Goal: Book appointment/travel/reservation

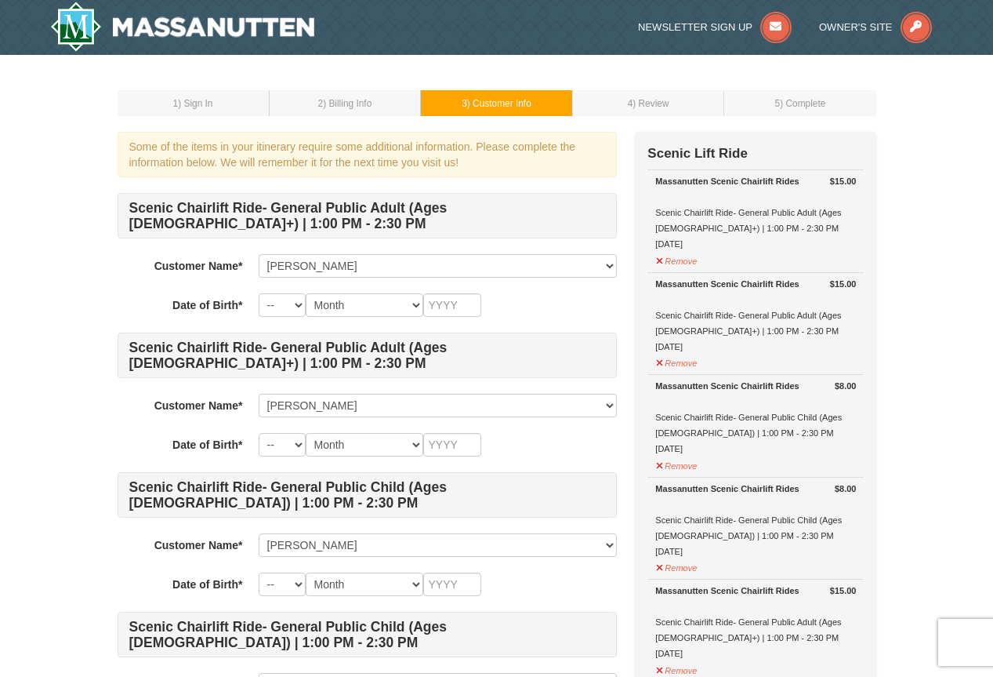
select select "28329945"
select select "28329980"
select select "28329986"
select select "28329987"
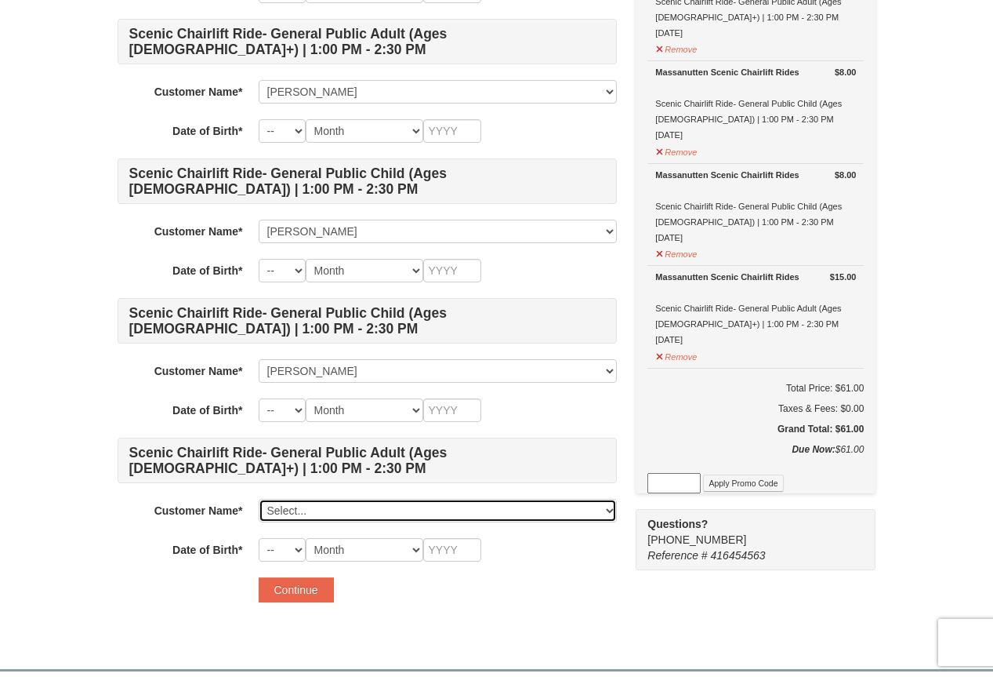
click at [376, 515] on select "Select... Pamela Groua Christelle Eloumou Kloes Eloumou Alexis Eloumou Nathan E…" at bounding box center [438, 511] width 358 height 24
select select "28329985"
click at [259, 499] on select "Select... Pamela Groua Christelle Eloumou Kloes Eloumou Alexis Eloumou Nathan E…" at bounding box center [438, 511] width 358 height 24
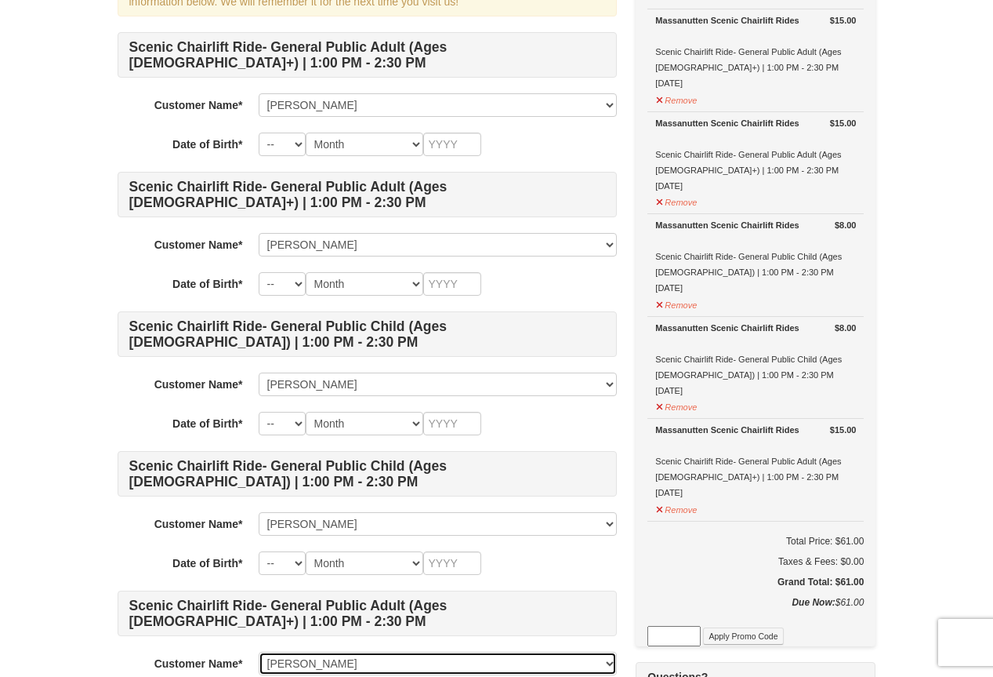
scroll to position [78, 0]
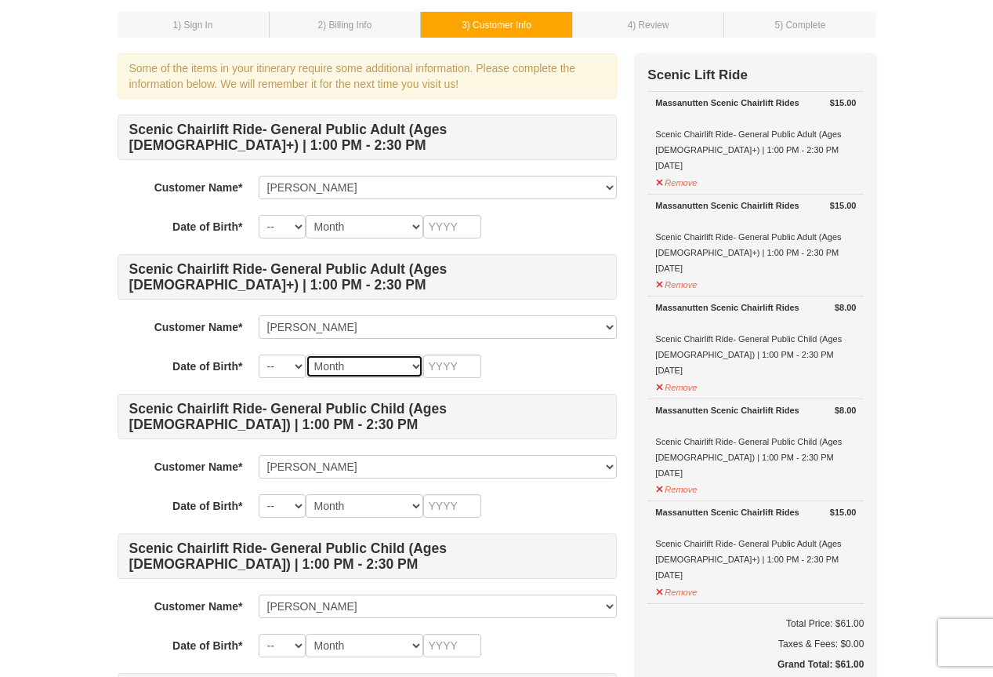
click at [332, 365] on select "Month January February March April May June July August September October Novem…" at bounding box center [365, 366] width 118 height 24
click at [299, 365] on select "-- 01 02 03 04 05 06 07 08 09 10 11 12 13 14 15 16 17 18 19 20 21 22 23 24 25 2…" at bounding box center [282, 366] width 47 height 24
select select "04"
click at [259, 354] on select "-- 01 02 03 04 05 06 07 08 09 10 11 12 13 14 15 16 17 18 19 20 21 22 23 24 25 2…" at bounding box center [282, 366] width 47 height 24
click at [339, 368] on select "Month January February March April May June July August September October Novem…" at bounding box center [365, 366] width 118 height 24
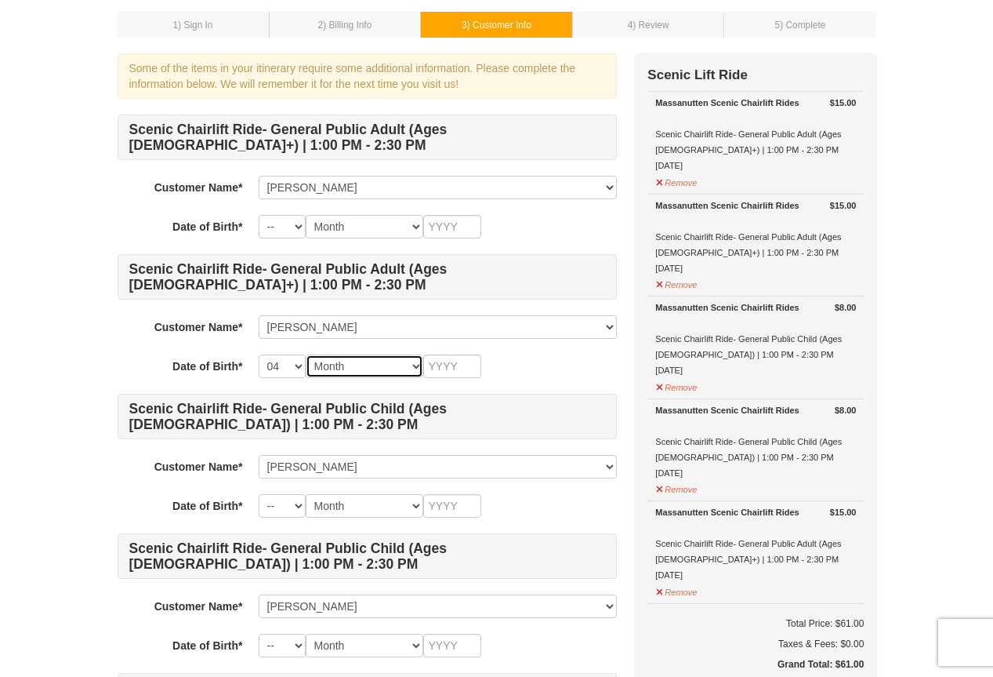
select select "04"
click at [306, 354] on select "Month January February March April May June July August September October Novem…" at bounding box center [365, 366] width 118 height 24
click at [299, 366] on select "-- 01 02 03 04 05 06 07 08 09 10 11 12 13 14 15 16 17 18 19 20 21 22 23 24 25 2…" at bounding box center [282, 366] width 47 height 24
select select "24"
click at [259, 354] on select "-- 01 02 03 04 05 06 07 08 09 10 11 12 13 14 15 16 17 18 19 20 21 22 23 24 25 2…" at bounding box center [282, 366] width 47 height 24
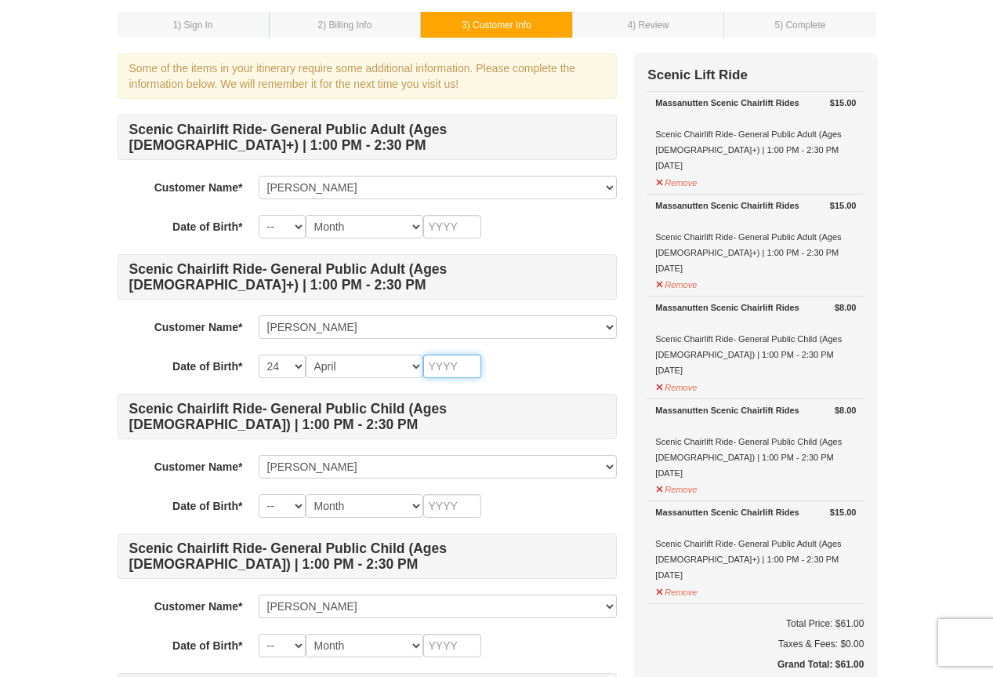
click at [453, 372] on input "text" at bounding box center [452, 366] width 58 height 24
type input "1982"
click at [291, 507] on select "-- 01 02 03 04 05 06 07 08 09 10 11 12 13 14 15 16 17 18 19 20 21 22 23 24 25 2…" at bounding box center [282, 506] width 47 height 24
select select "02"
click at [259, 494] on select "-- 01 02 03 04 05 06 07 08 09 10 11 12 13 14 15 16 17 18 19 20 21 22 23 24 25 2…" at bounding box center [282, 506] width 47 height 24
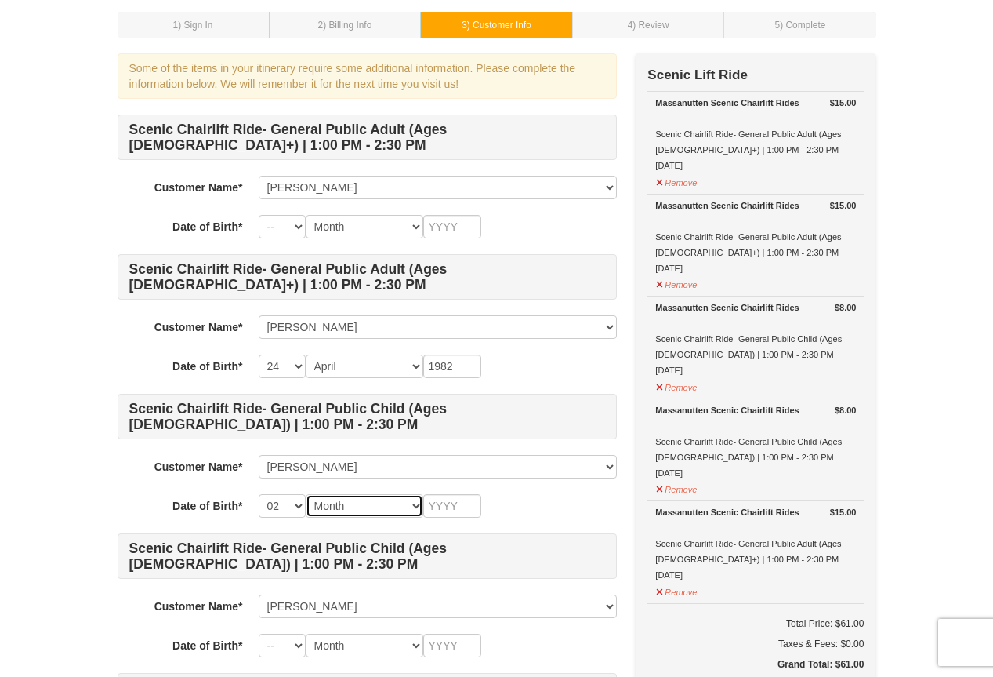
click at [374, 512] on select "Month January February March April May June July August September October Novem…" at bounding box center [365, 506] width 118 height 24
select select "02"
click at [306, 494] on select "Month January February March April May June July August September October Novem…" at bounding box center [365, 506] width 118 height 24
click at [293, 509] on select "-- 01 02 03 04 05 06 07 08 09 10 11 12 13 14 15 16 17 18 19 20 21 22 23 24 25 2…" at bounding box center [282, 506] width 47 height 24
select select "20"
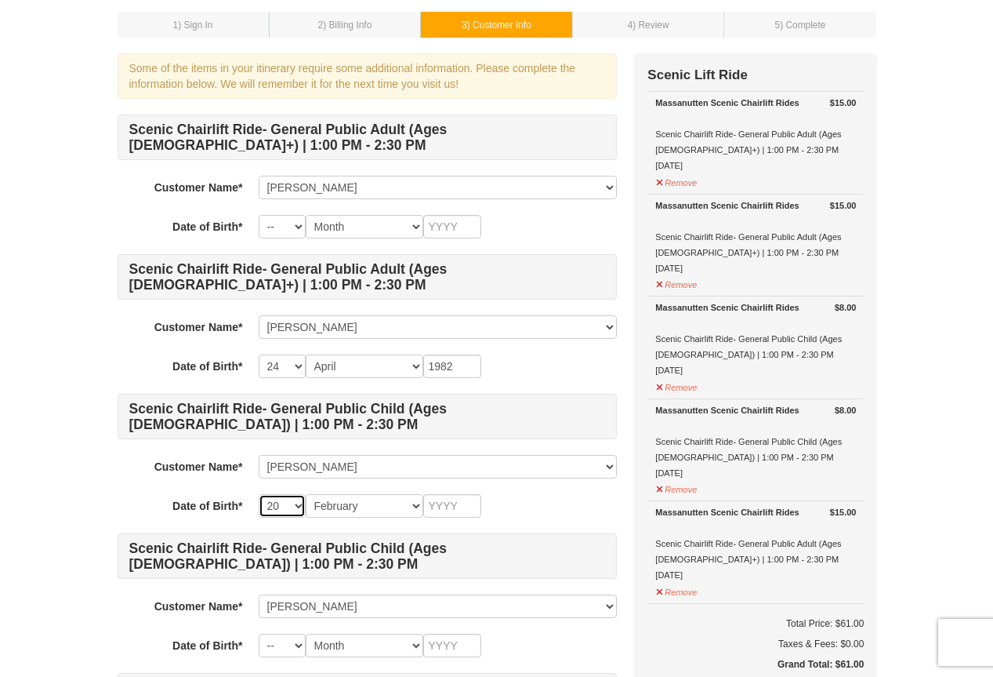
click at [259, 494] on select "-- 01 02 03 04 05 06 07 08 09 10 11 12 13 14 15 16 17 18 19 20 21 22 23 24 25 2…" at bounding box center [282, 506] width 47 height 24
click at [463, 510] on input "text" at bounding box center [452, 506] width 58 height 24
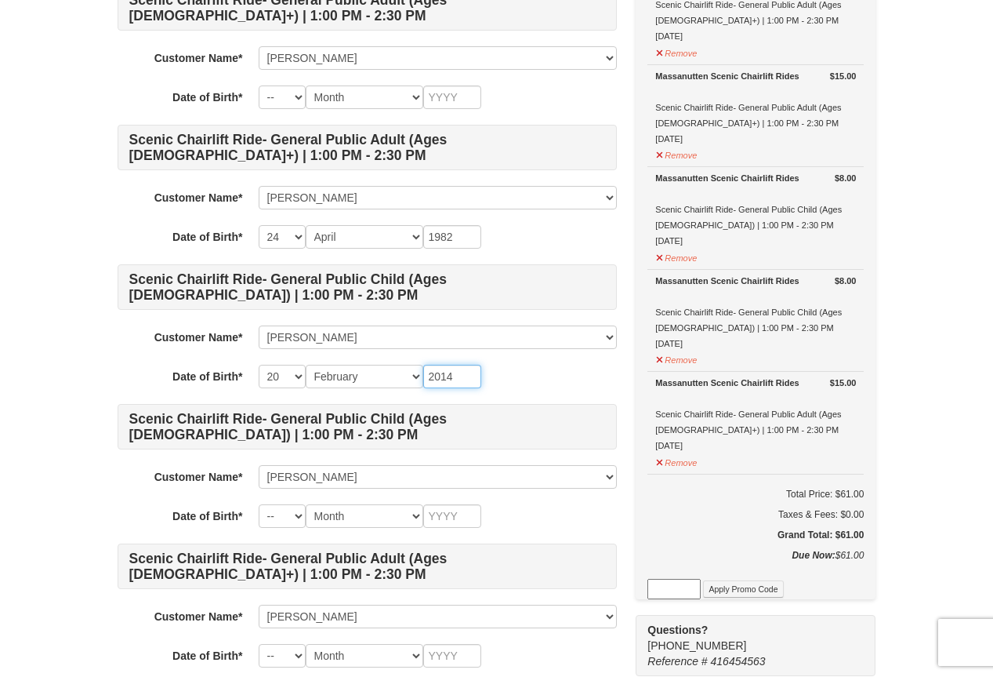
scroll to position [235, 0]
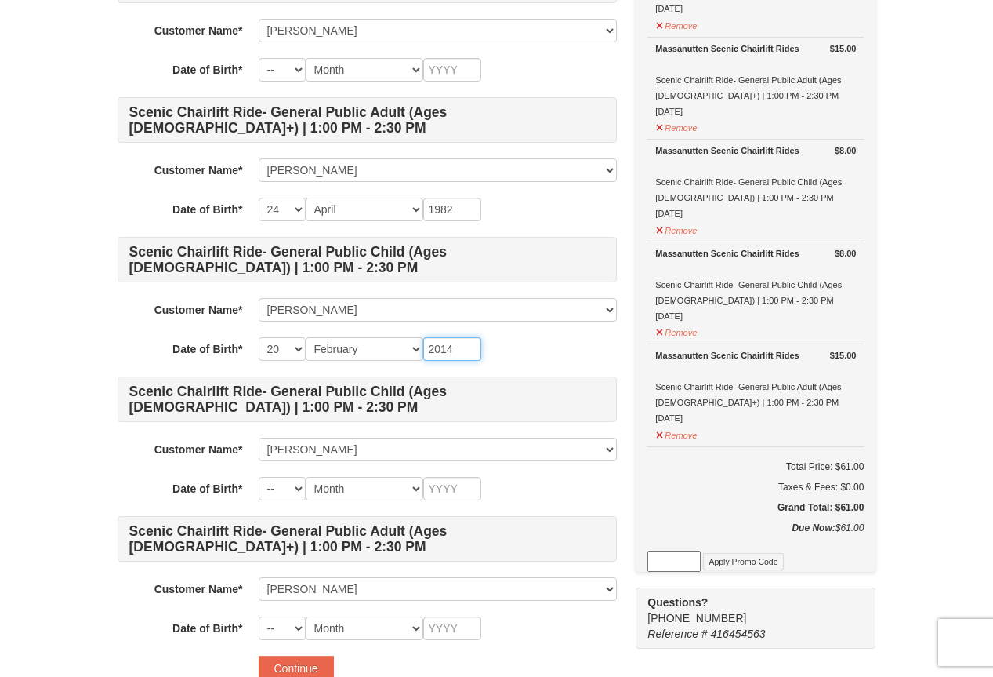
type input "2014"
click at [292, 489] on select "-- 01 02 03 04 05 06 07 08 09 10 11 12 13 14 15 16 17 18 19 20 21 22 23 24 25 2…" at bounding box center [282, 489] width 47 height 24
select select "31"
click at [259, 477] on select "-- 01 02 03 04 05 06 07 08 09 10 11 12 13 14 15 16 17 18 19 20 21 22 23 24 25 2…" at bounding box center [282, 489] width 47 height 24
click at [365, 493] on select "Month January February March April May June July August September October Novem…" at bounding box center [365, 489] width 118 height 24
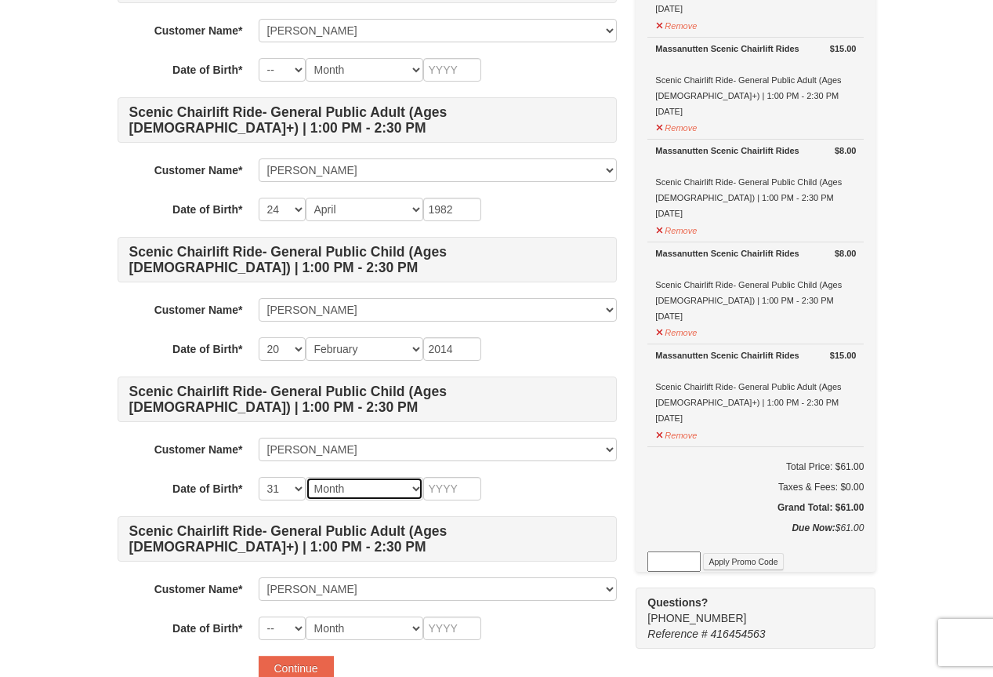
select select "08"
click at [306, 477] on select "Month January February March April May June July August September October Novem…" at bounding box center [365, 489] width 118 height 24
click at [466, 493] on input "text" at bounding box center [452, 489] width 58 height 24
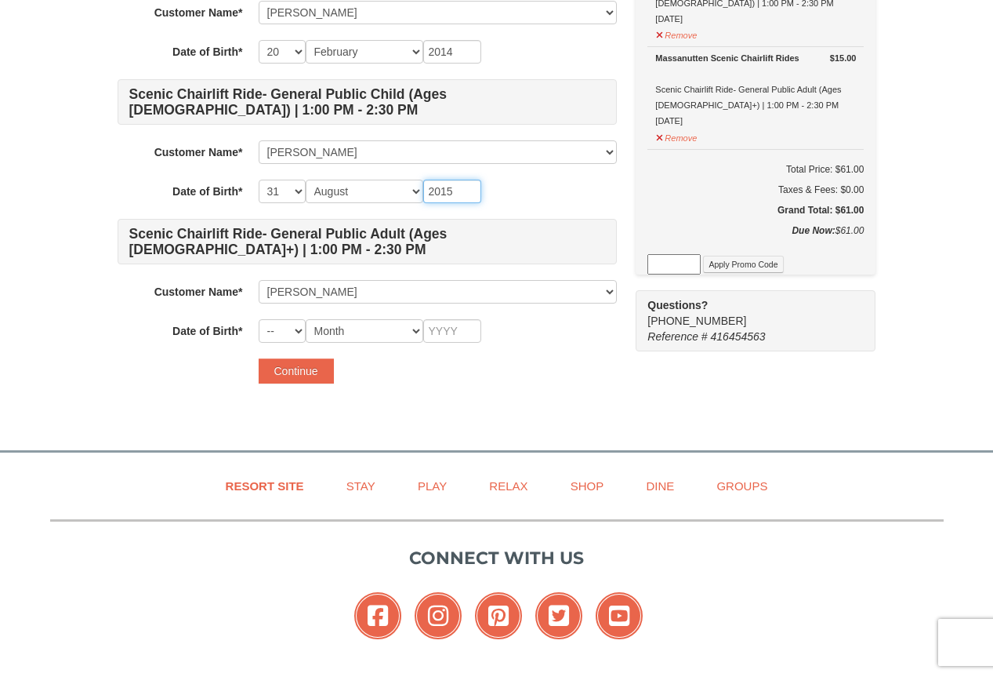
scroll to position [549, 0]
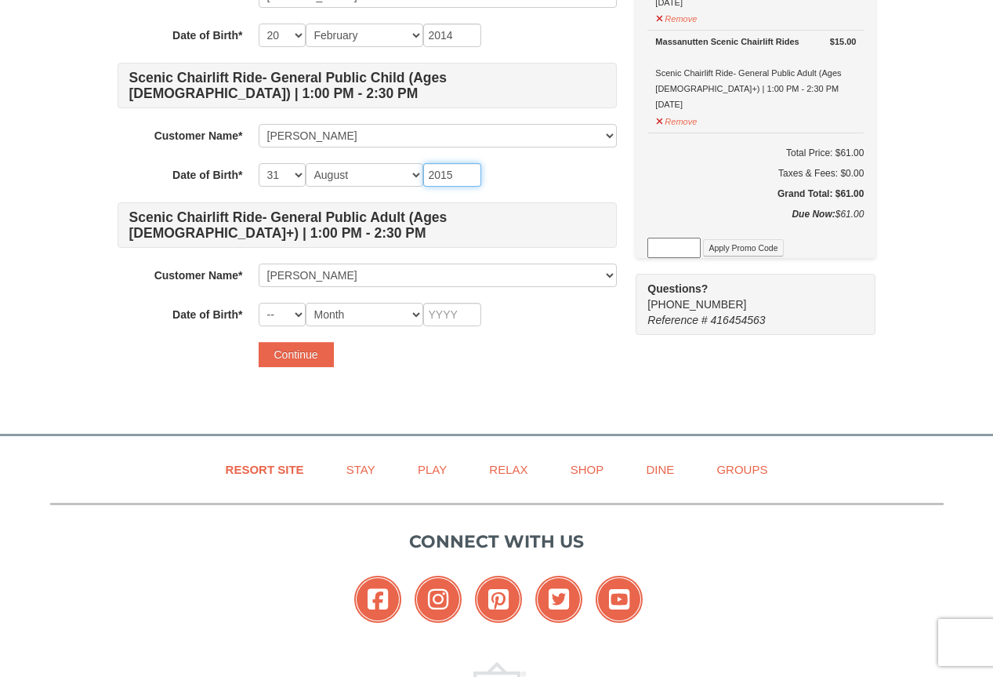
type input "2015"
click at [294, 310] on select "-- 01 02 03 04 05 06 07 08 09 10 11 12 13 14 15 16 17 18 19 20 21 22 23 24 25 2…" at bounding box center [282, 315] width 47 height 24
select select "14"
click at [259, 303] on select "-- 01 02 03 04 05 06 07 08 09 10 11 12 13 14 15 16 17 18 19 20 21 22 23 24 25 2…" at bounding box center [282, 315] width 47 height 24
click at [376, 318] on select "Month January February March April May June July August September October Novem…" at bounding box center [365, 315] width 118 height 24
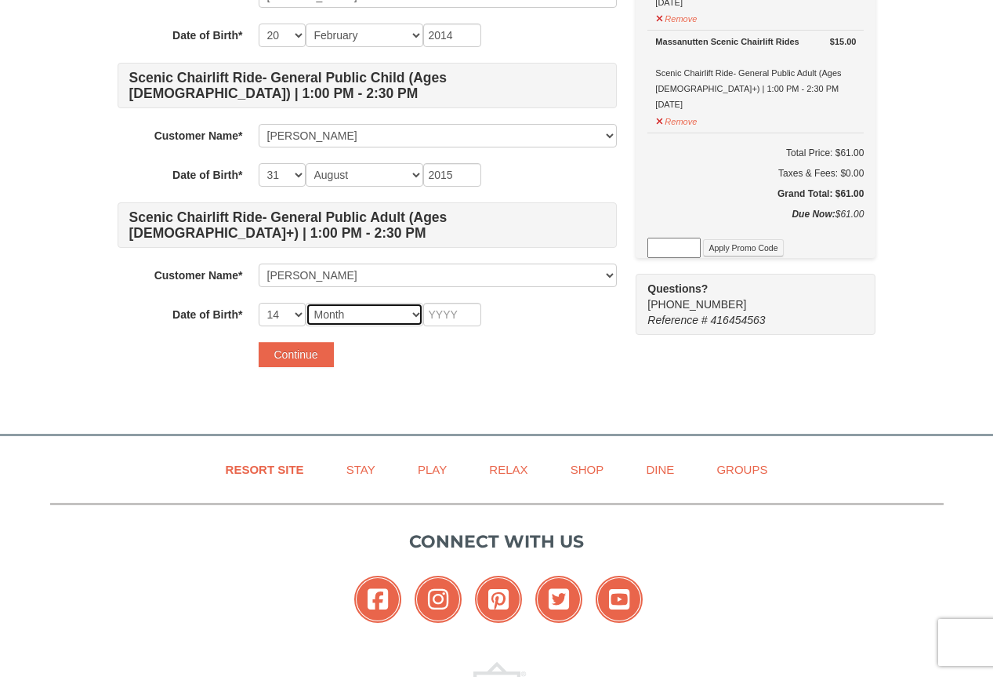
select select "09"
click at [306, 303] on select "Month January February March April May June July August September October Novem…" at bounding box center [365, 315] width 118 height 24
click at [449, 310] on input "text" at bounding box center [452, 315] width 58 height 24
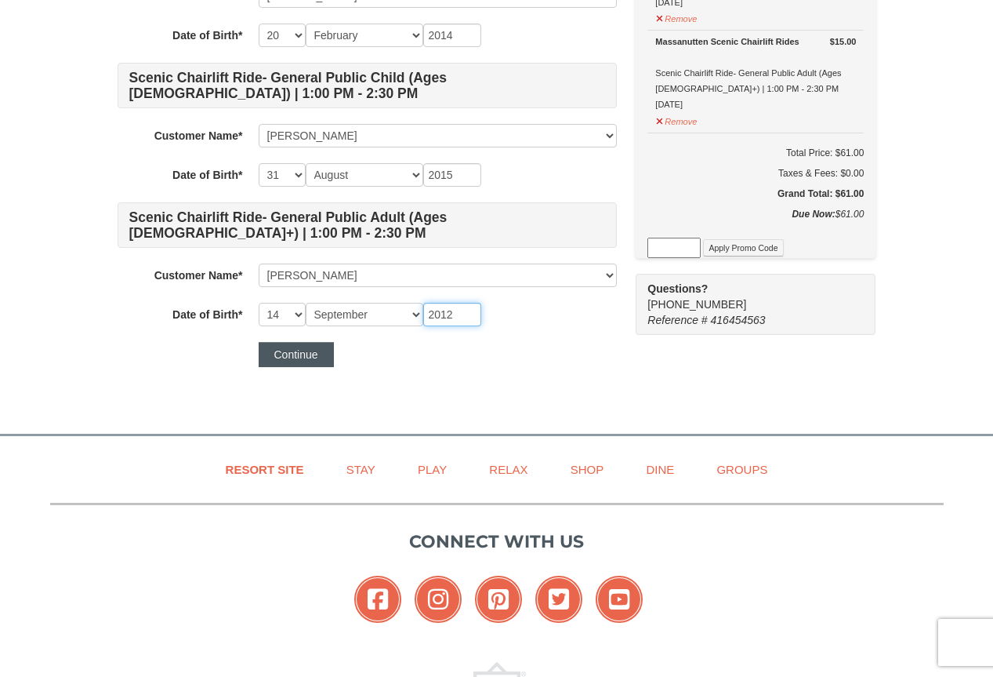
type input "2012"
click at [299, 349] on button "Continue" at bounding box center [296, 354] width 75 height 25
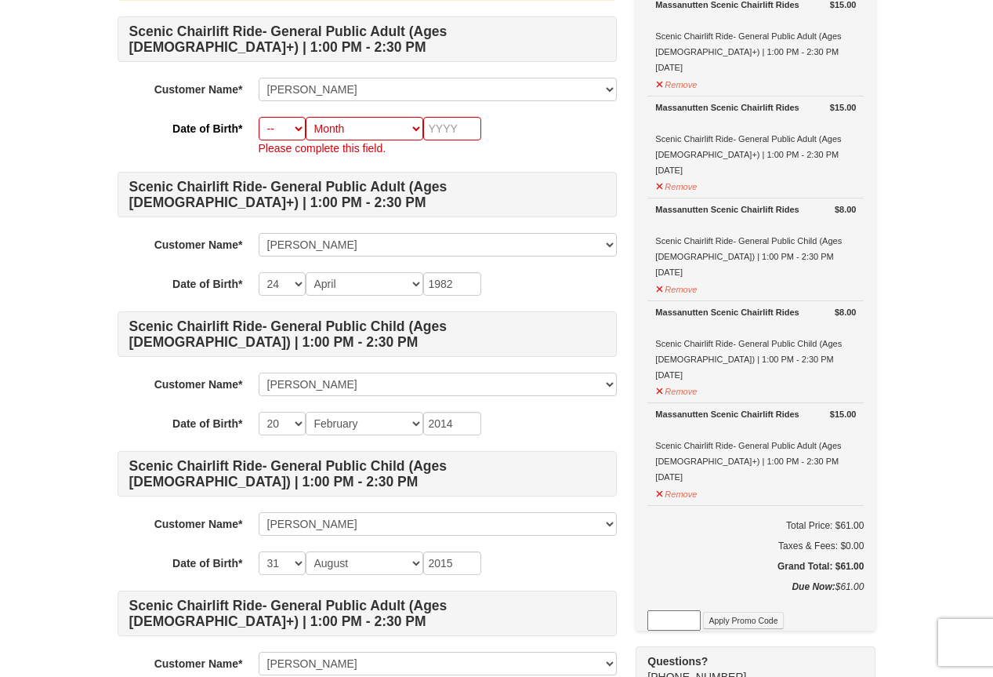
scroll to position [172, 0]
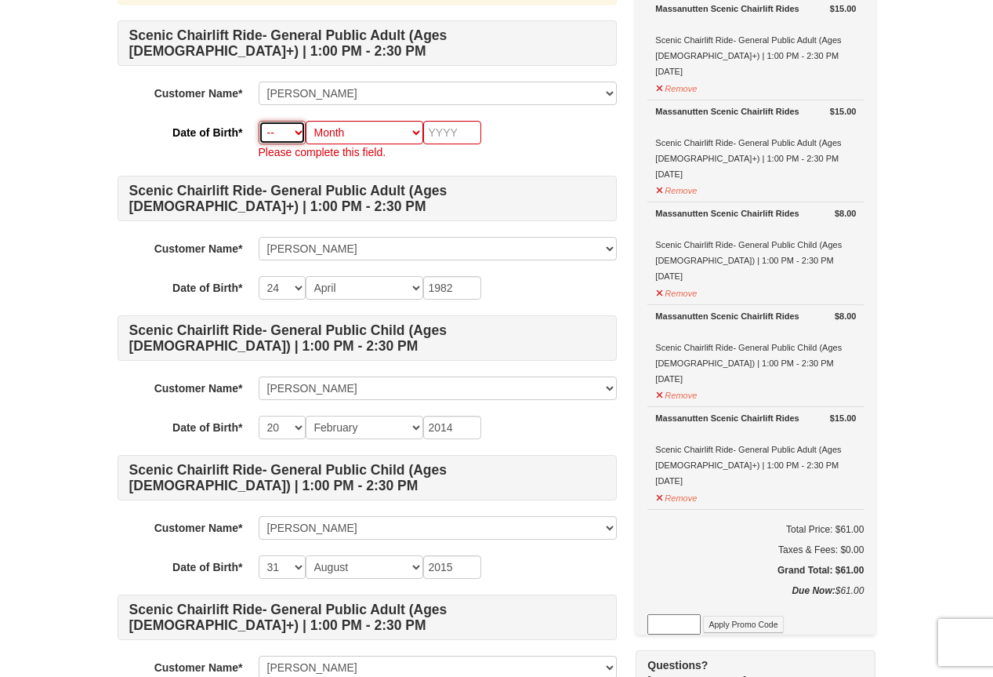
click at [293, 133] on select "-- 01 02 03 04 05 06 07 08 09 10 11 12 13 14 15 16 17 18 19 20 21 22 23 24 25 2…" at bounding box center [282, 133] width 47 height 24
click at [259, 121] on select "-- 01 02 03 04 05 06 07 08 09 10 11 12 13 14 15 16 17 18 19 20 21 22 23 24 25 2…" at bounding box center [282, 133] width 47 height 24
click at [361, 131] on select "Month January February March April May June July August September October Novem…" at bounding box center [365, 133] width 118 height 24
click at [303, 131] on select "-- 01 02 03 04 05 06 07 08 09 10 11 12 13 14 15 16 17 18 19 20 21 22 23 24 25 2…" at bounding box center [282, 133] width 47 height 24
select select "19"
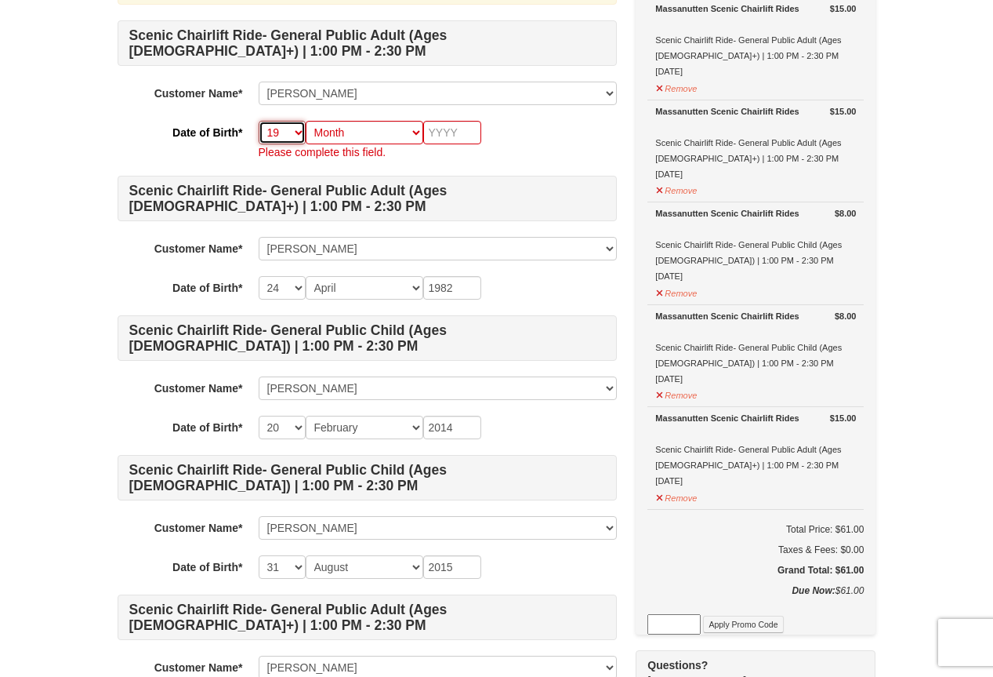
click at [259, 121] on select "-- 01 02 03 04 05 06 07 08 09 10 11 12 13 14 15 16 17 18 19 20 21 22 23 24 25 2…" at bounding box center [282, 133] width 47 height 24
click at [376, 129] on select "Month January February March April May June July August September October Novem…" at bounding box center [365, 133] width 118 height 24
select select "06"
click at [306, 121] on select "Month January February March April May June July August September October Novem…" at bounding box center [365, 133] width 118 height 24
click at [454, 132] on input "text" at bounding box center [452, 133] width 58 height 24
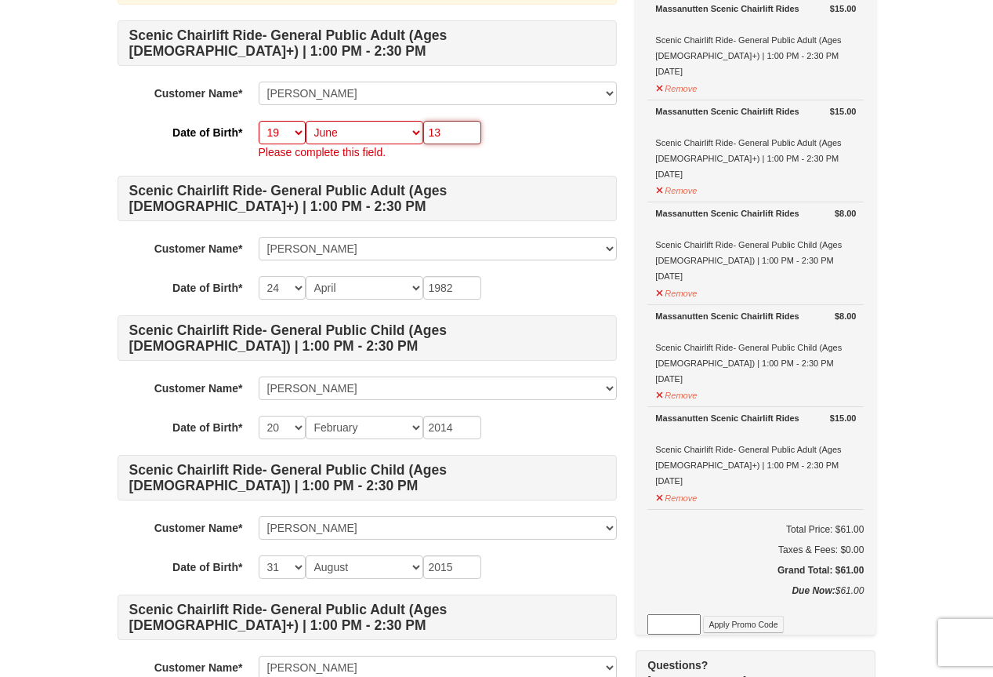
type input "1"
type input "1960"
click at [551, 151] on p "Please complete this field." at bounding box center [438, 152] width 358 height 16
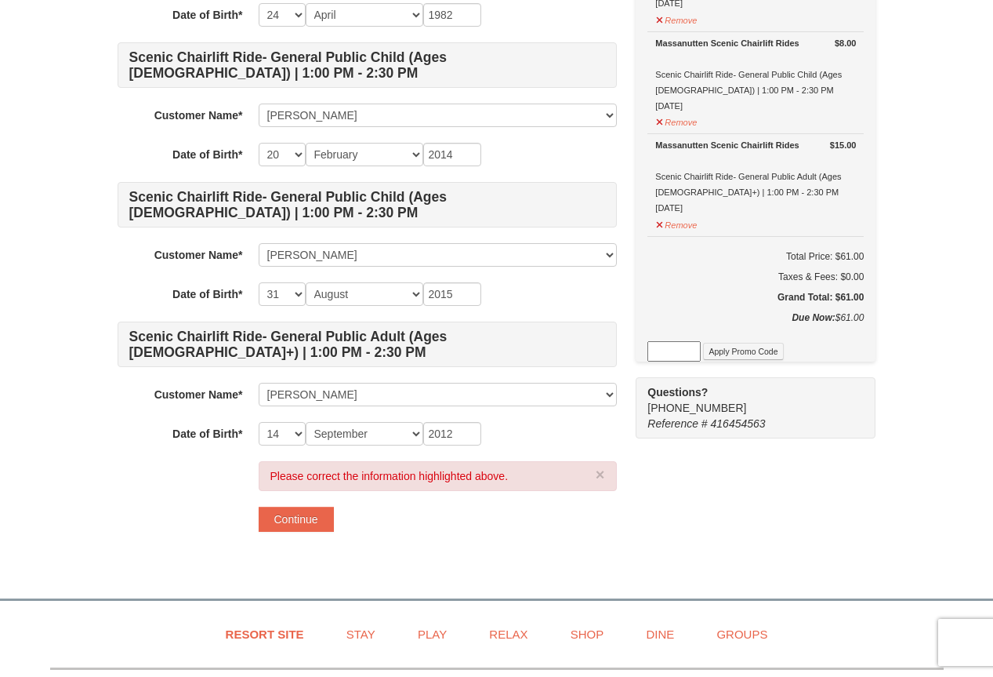
scroll to position [408, 0]
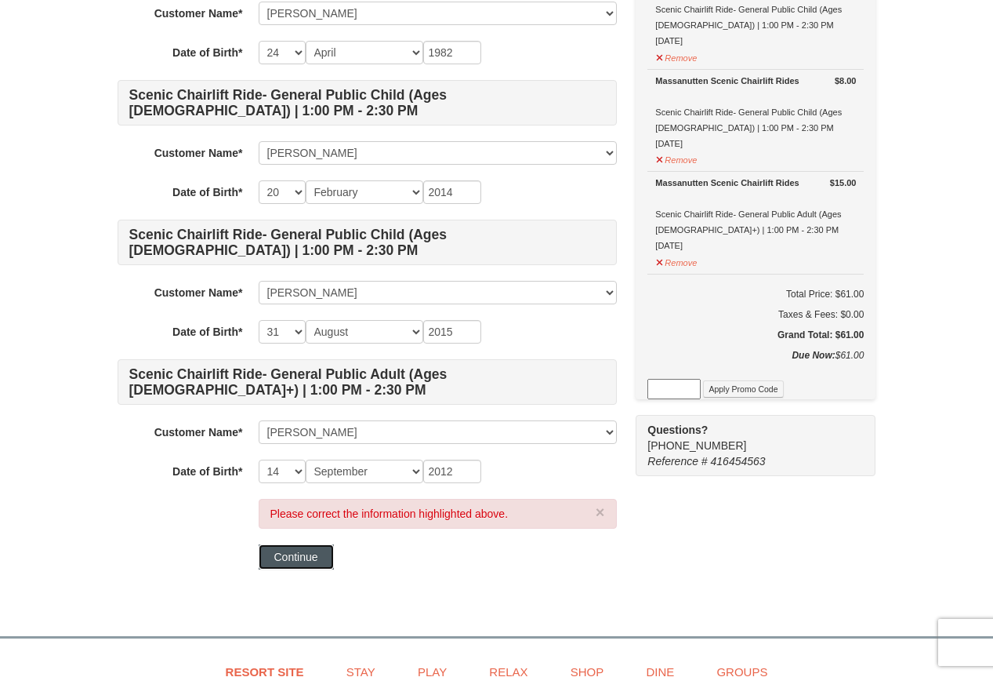
click at [323, 554] on button "Continue" at bounding box center [296, 556] width 75 height 25
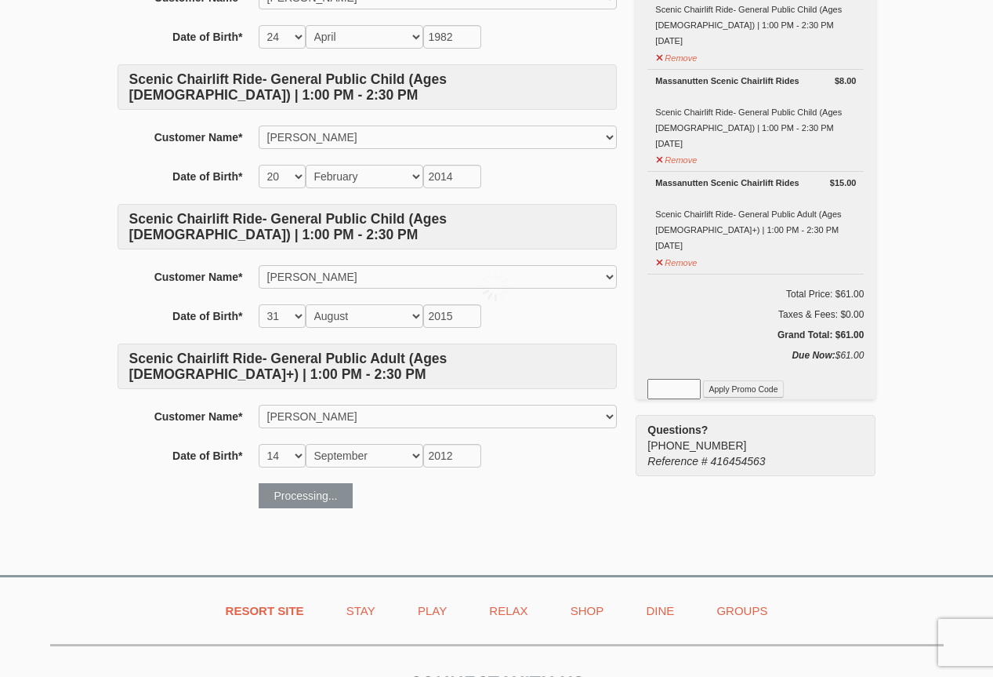
scroll to position [392, 0]
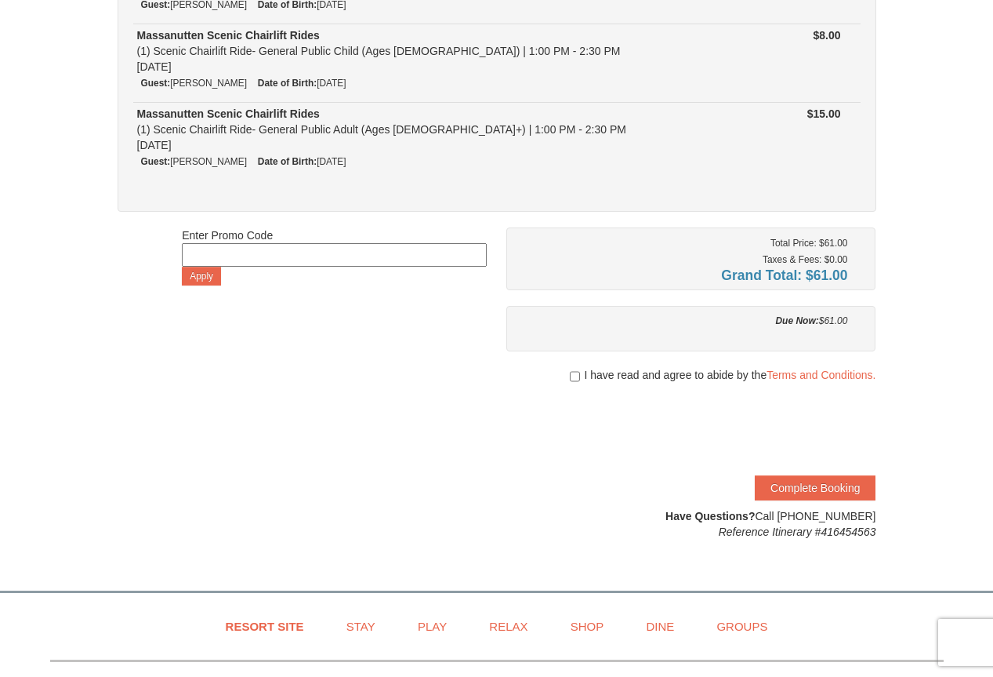
scroll to position [392, 0]
click at [575, 376] on input "checkbox" at bounding box center [575, 374] width 10 height 13
checkbox input "true"
click at [797, 488] on button "Complete Booking" at bounding box center [815, 486] width 121 height 25
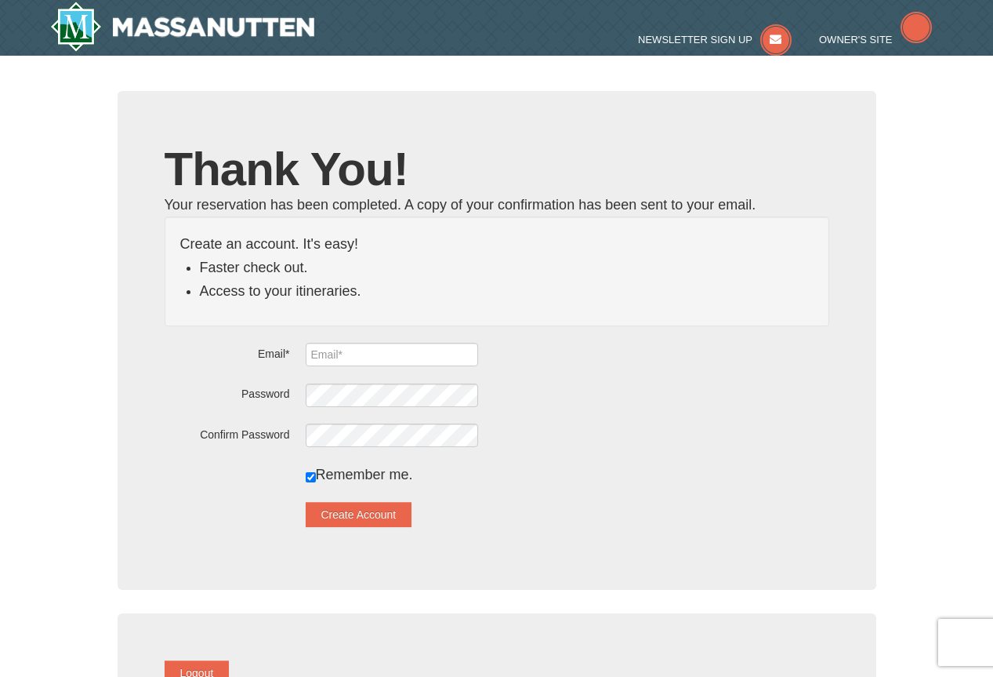
type input "[EMAIL_ADDRESS][DOMAIN_NAME]"
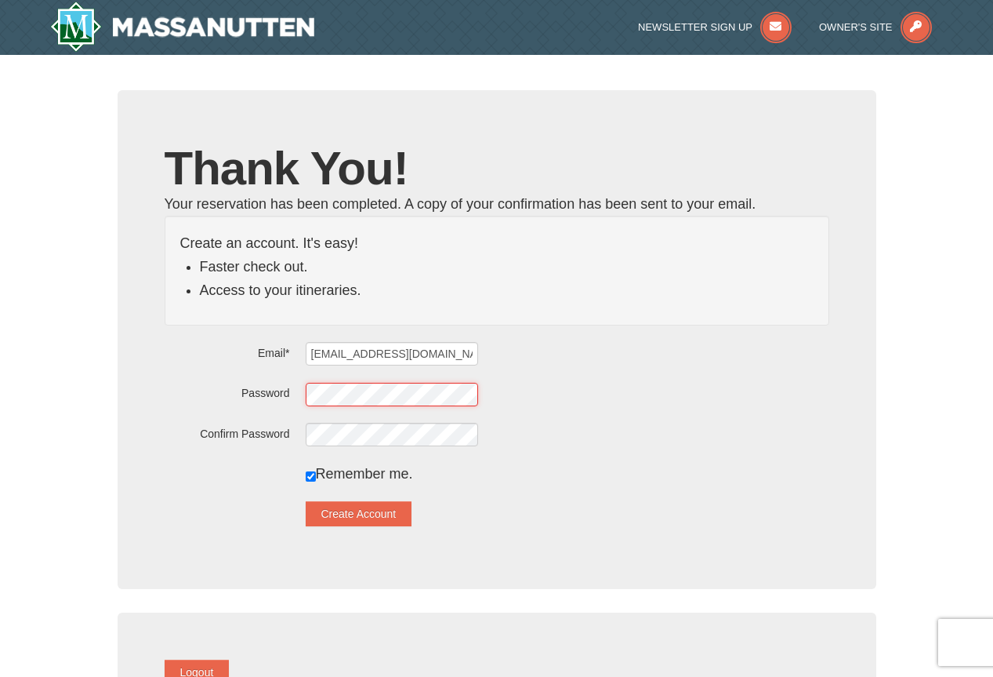
click at [310, 394] on div "Password" at bounding box center [497, 393] width 665 height 24
click at [399, 517] on button "Create Account" at bounding box center [359, 513] width 107 height 25
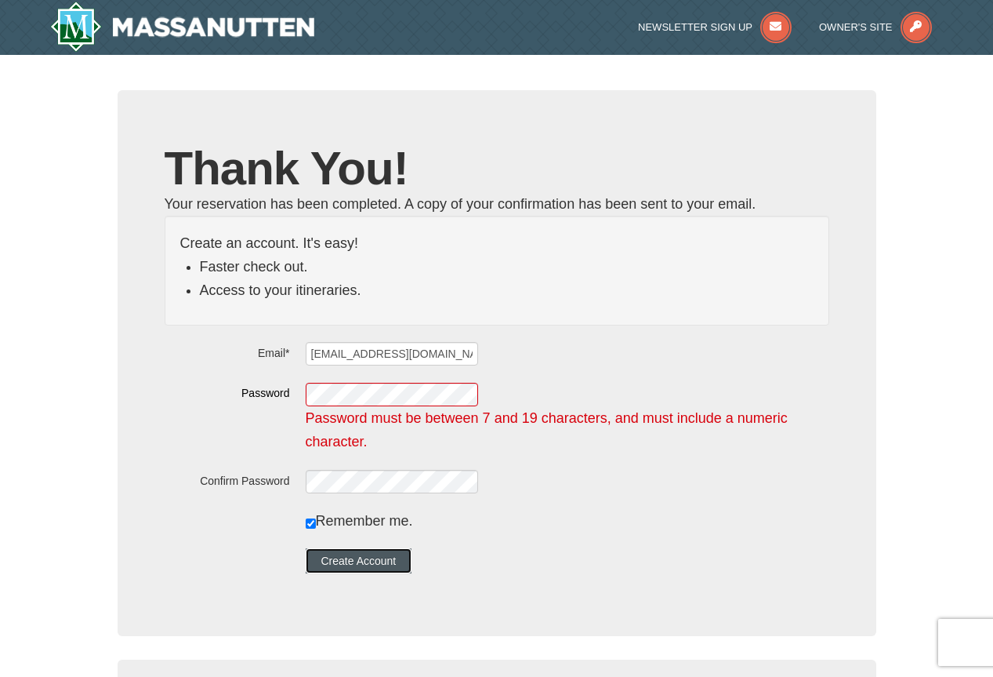
click at [394, 562] on button "Create Account" at bounding box center [359, 560] width 107 height 25
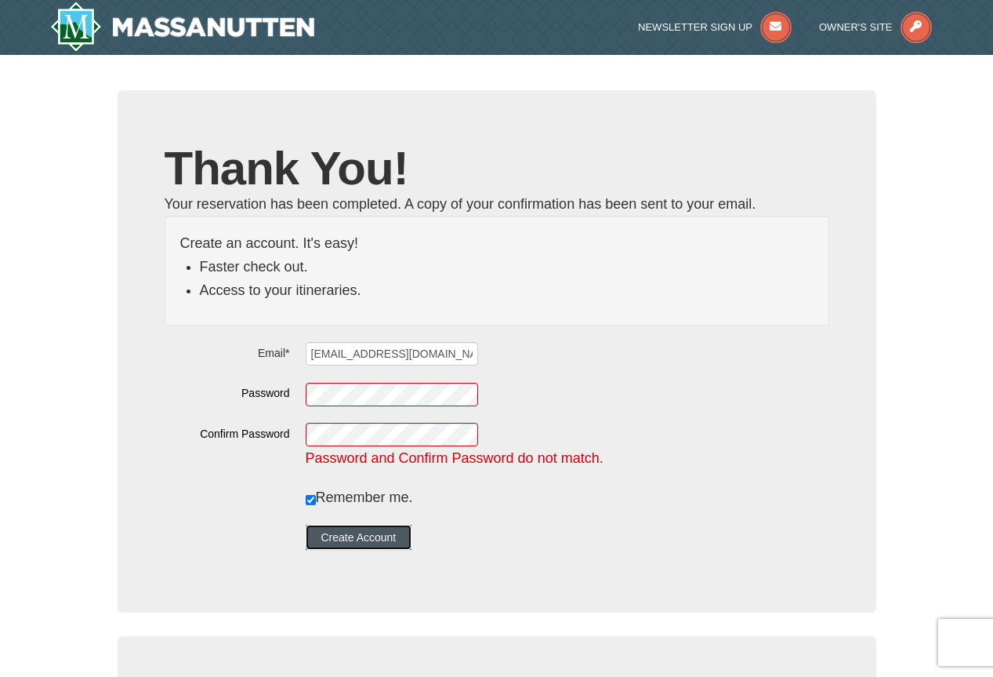
click at [393, 535] on button "Create Account" at bounding box center [359, 536] width 107 height 25
click at [292, 396] on div "Password Password must be between 7 and 19 characters, and must include a numer…" at bounding box center [497, 393] width 665 height 24
click at [287, 438] on div "Confirm Password Password and Confirm Password do not match. Password and Confi…" at bounding box center [497, 446] width 665 height 48
click at [388, 531] on button "Create Account" at bounding box center [359, 536] width 107 height 25
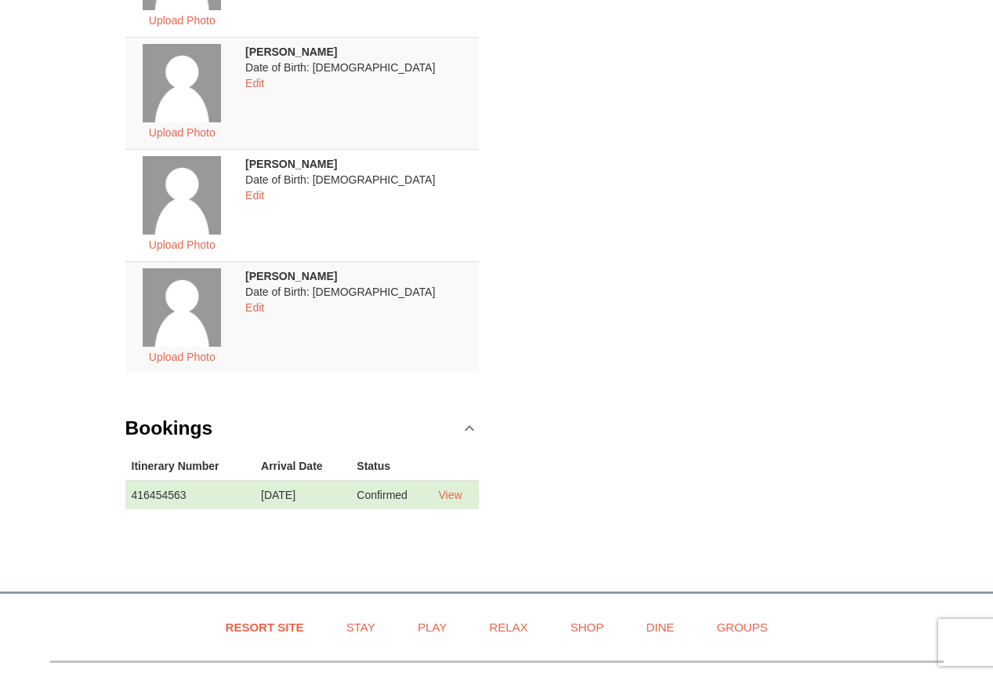
scroll to position [706, 0]
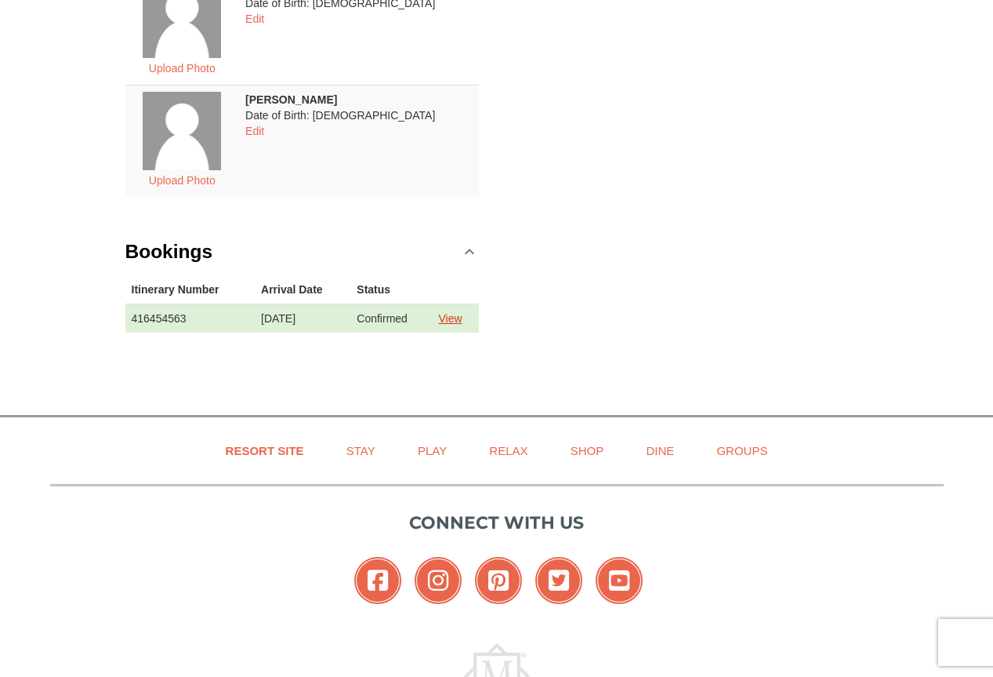
click at [459, 319] on link "View" at bounding box center [450, 318] width 24 height 13
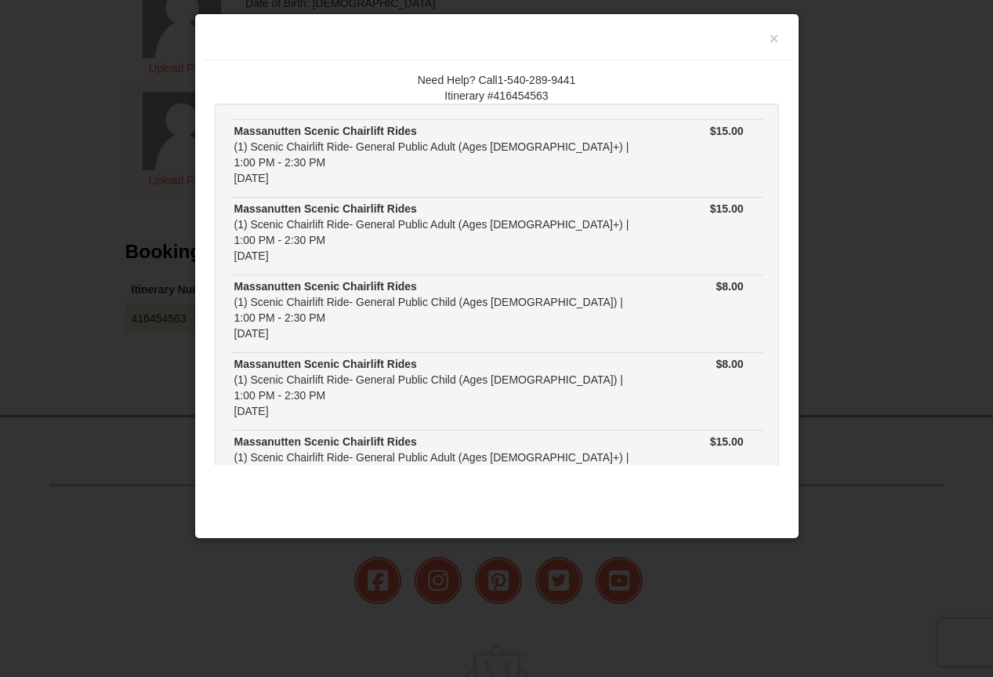
click at [869, 294] on div at bounding box center [496, 338] width 993 height 677
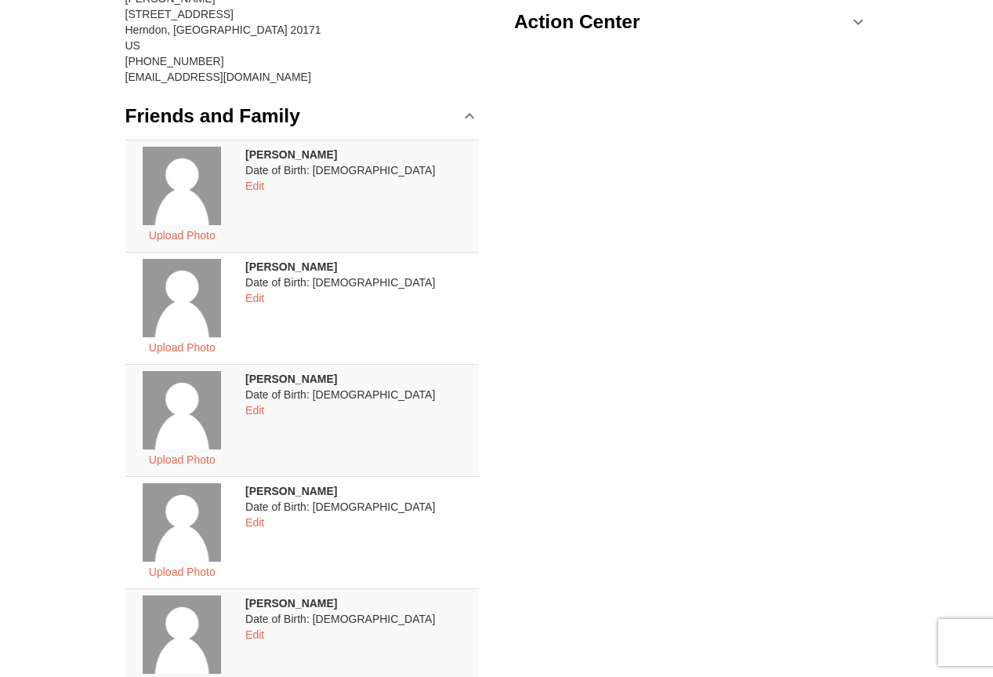
scroll to position [0, 0]
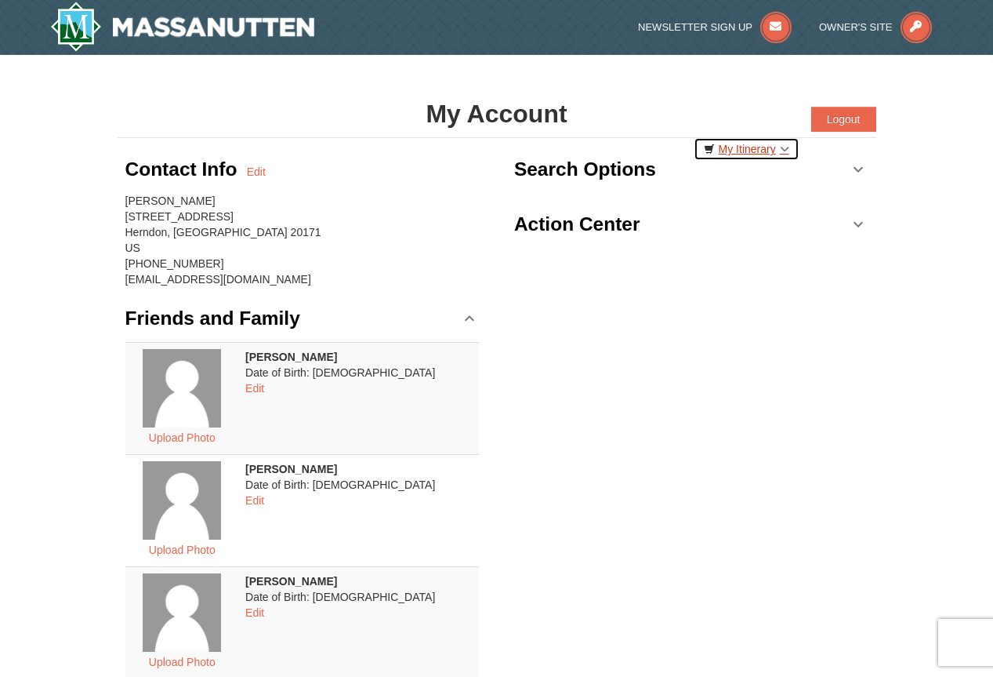
click at [762, 147] on link "My Itinerary" at bounding box center [747, 149] width 106 height 24
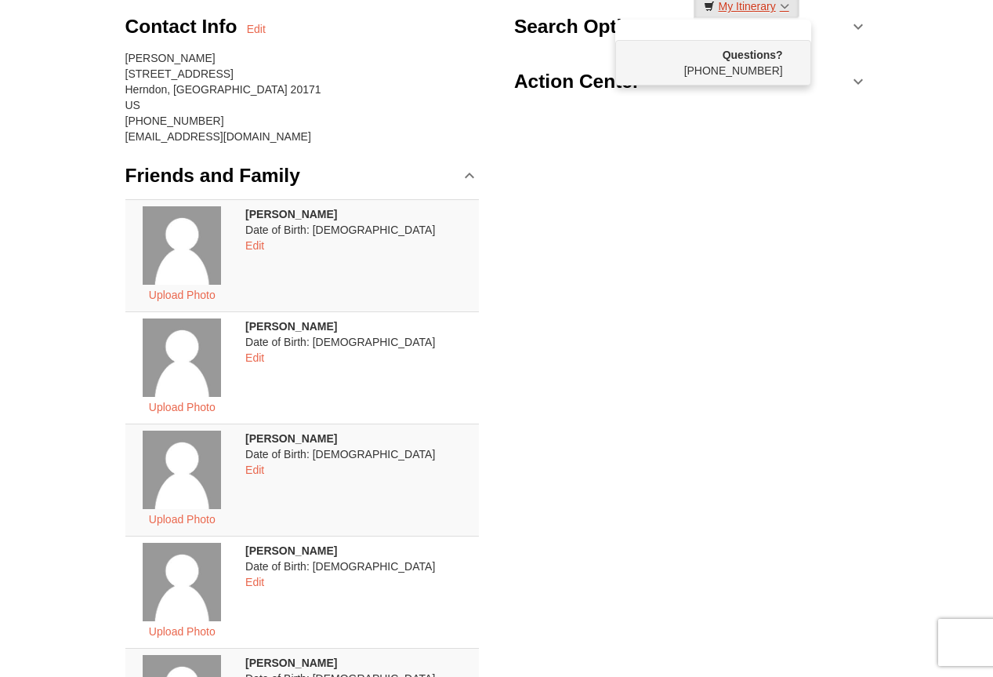
scroll to position [78, 0]
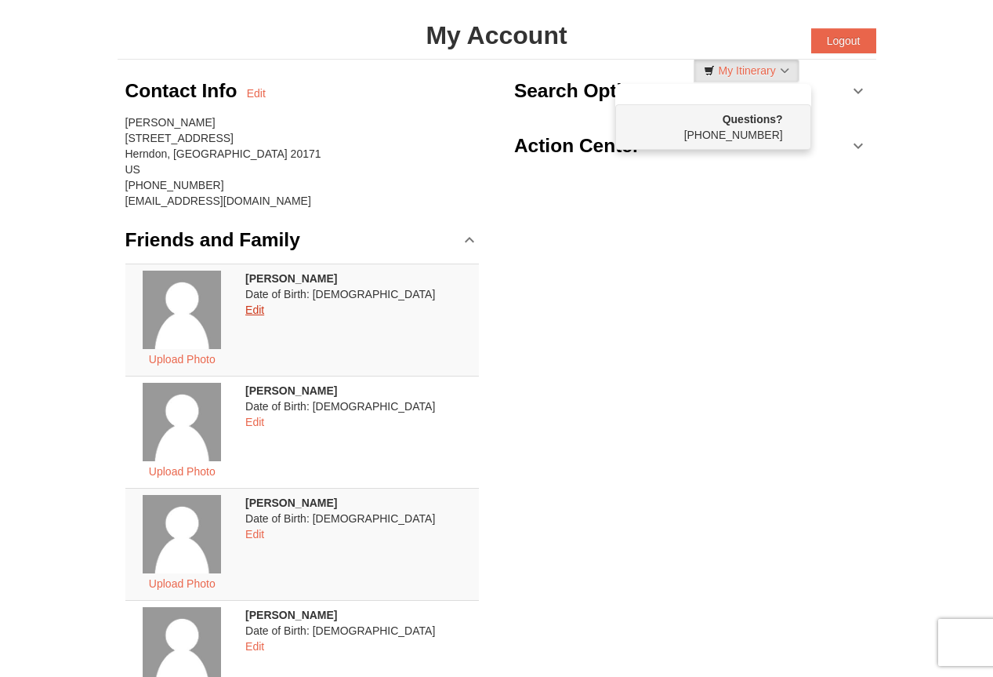
click at [264, 315] on link "Edit" at bounding box center [254, 309] width 19 height 13
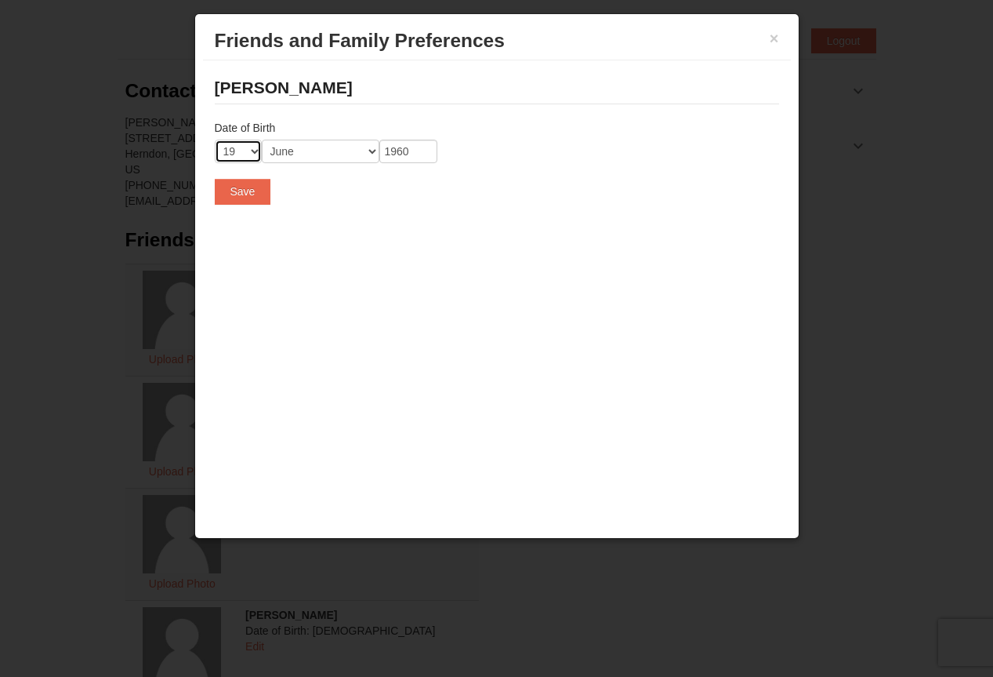
click at [254, 154] on select "-- 01 02 03 04 05 06 07 08 09 10 11 12 13 14 15 16 17 18 19 20 21 22 23 24 25 2…" at bounding box center [238, 152] width 47 height 24
select select "11"
click at [215, 140] on select "-- 01 02 03 04 05 06 07 08 09 10 11 12 13 14 15 16 17 18 19 20 21 22 23 24 25 2…" at bounding box center [238, 152] width 47 height 24
click at [369, 147] on select "Month January February March April May June July August September October Novem…" at bounding box center [321, 152] width 118 height 24
select select "11"
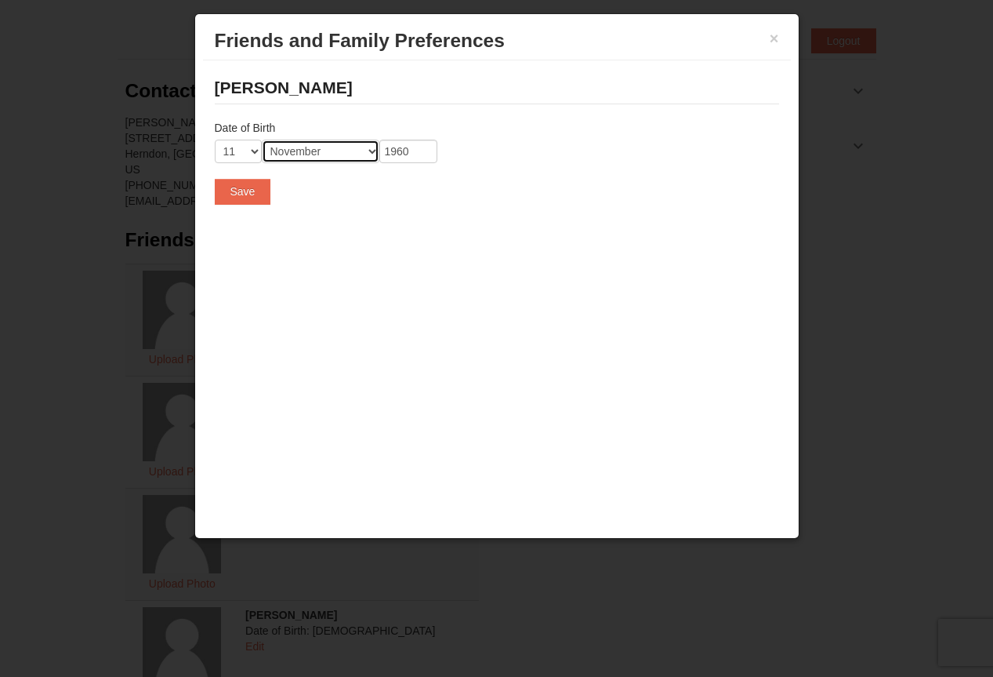
click at [262, 140] on select "Month January February March April May June July August September October Novem…" at bounding box center [321, 152] width 118 height 24
click at [413, 162] on input "1960" at bounding box center [408, 152] width 58 height 24
type input "1"
type input "1970"
drag, startPoint x: 252, startPoint y: 190, endPoint x: 258, endPoint y: 183, distance: 8.9
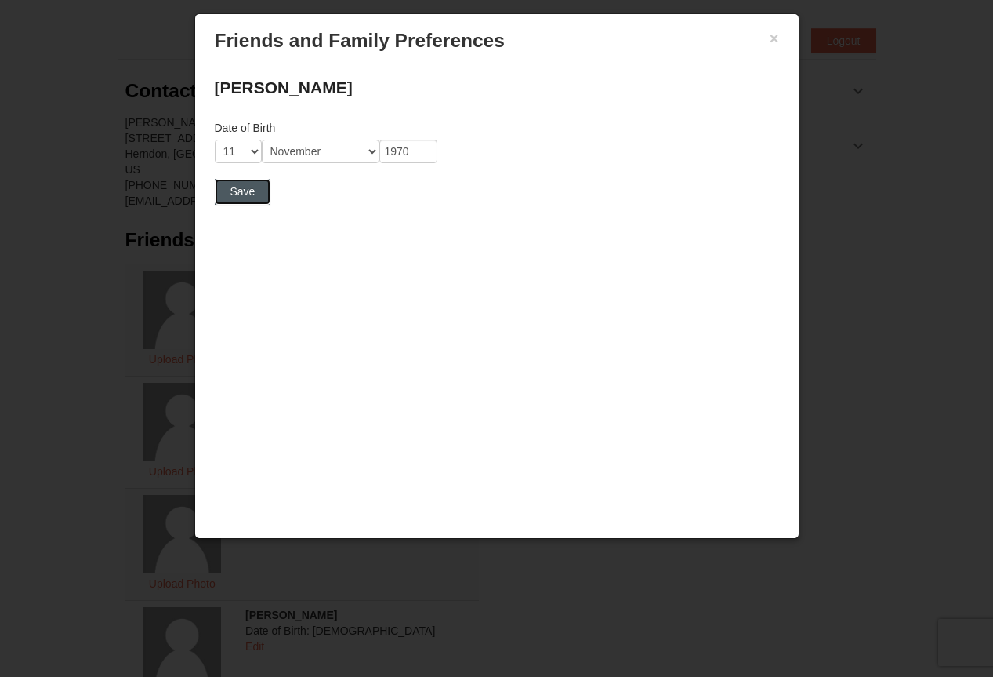
click at [255, 188] on button "Save" at bounding box center [243, 191] width 56 height 25
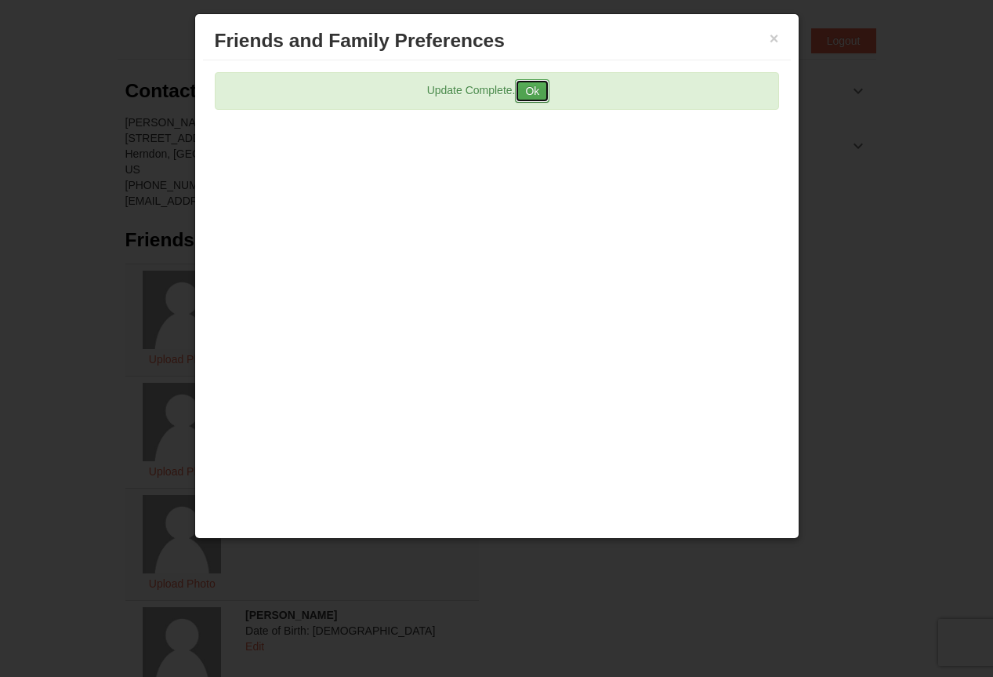
click at [537, 90] on button "Ok" at bounding box center [532, 91] width 34 height 24
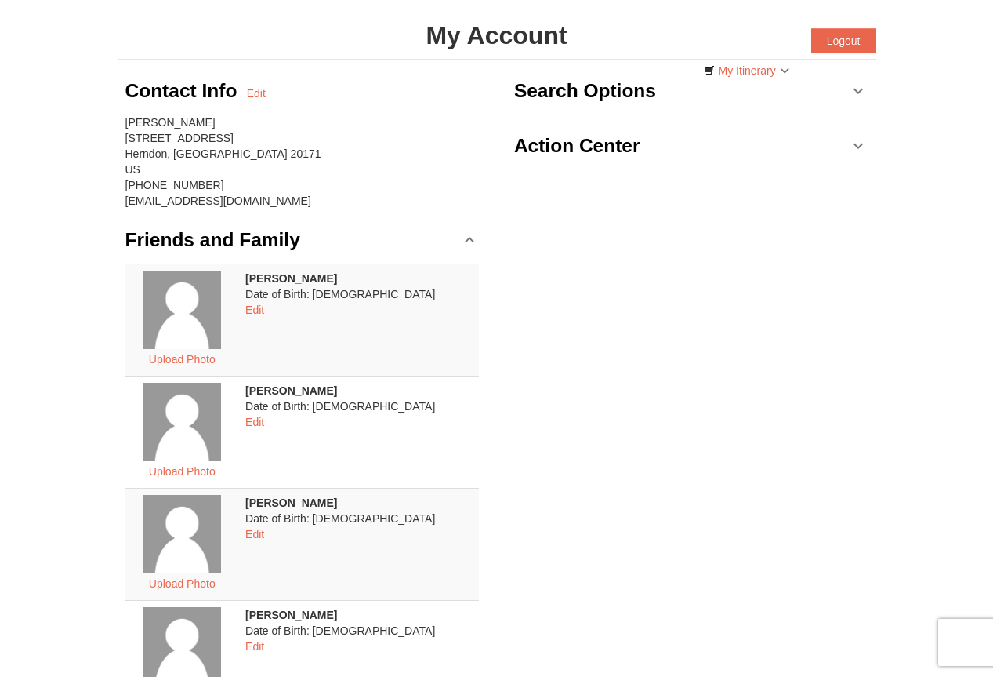
click at [459, 296] on td "Pamela Groua Date of Birth: 11/11/1970 Edit" at bounding box center [359, 319] width 240 height 112
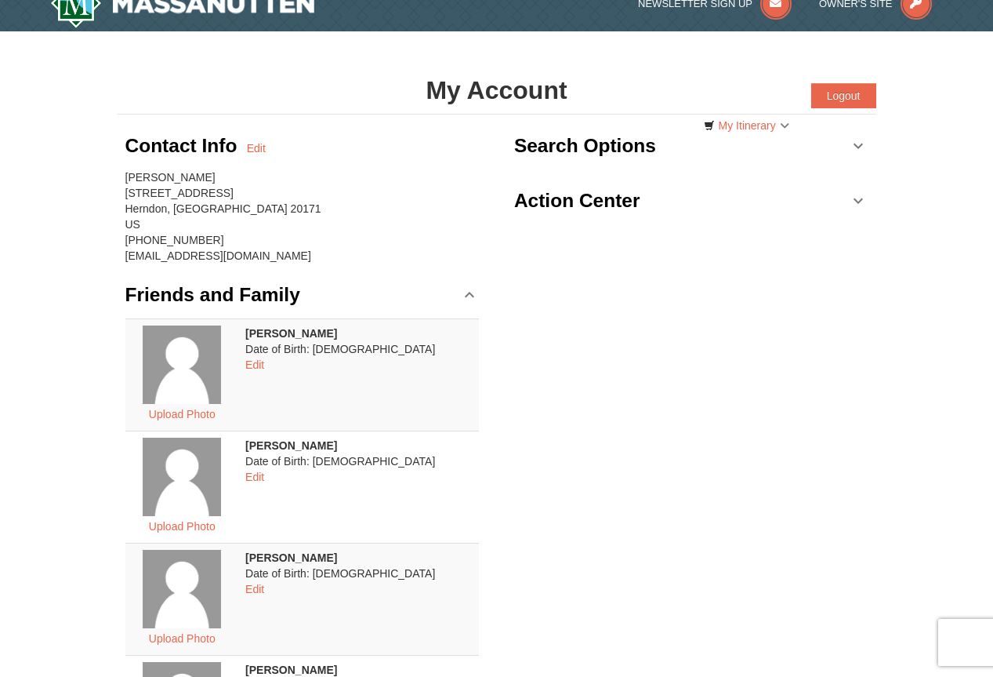
scroll to position [0, 0]
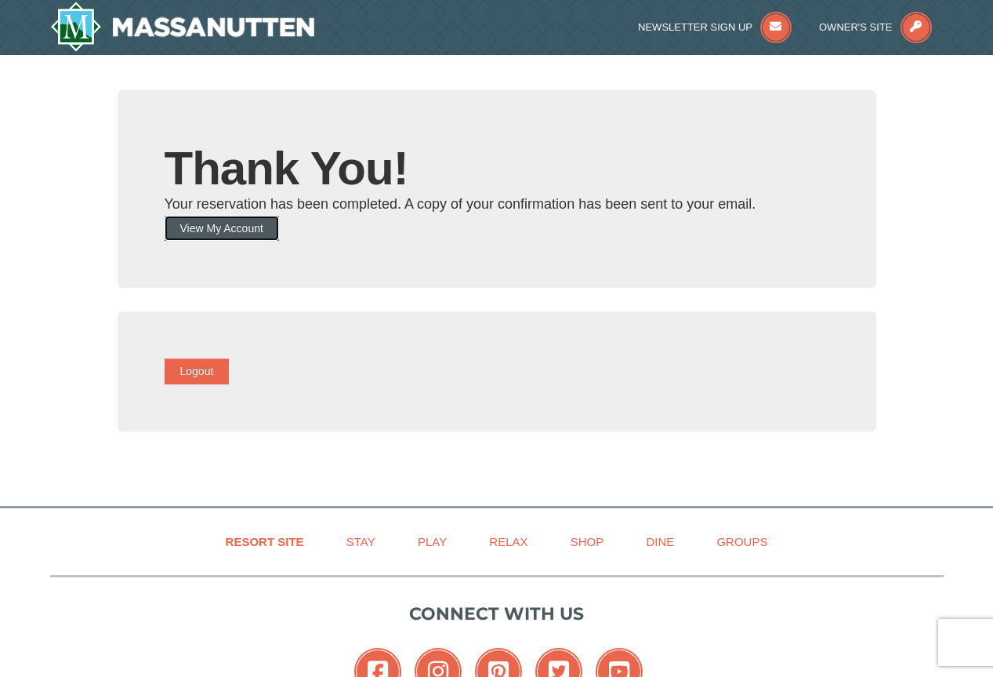
click at [256, 235] on button "View My Account" at bounding box center [222, 228] width 114 height 25
click at [256, 229] on button "View My Account" at bounding box center [222, 228] width 114 height 25
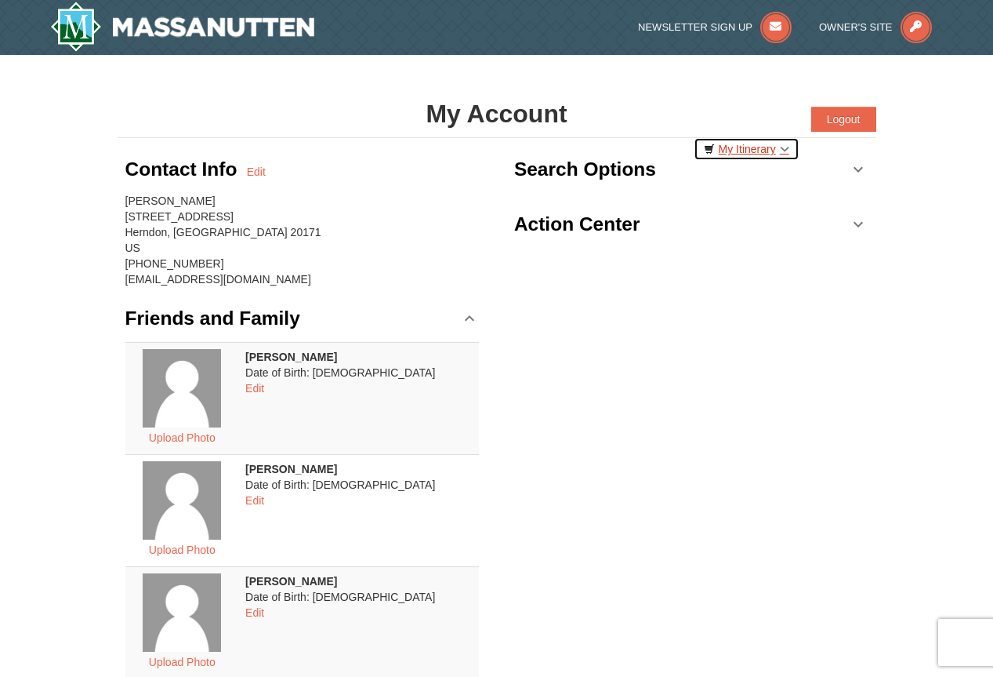
click at [760, 154] on link "My Itinerary" at bounding box center [747, 149] width 106 height 24
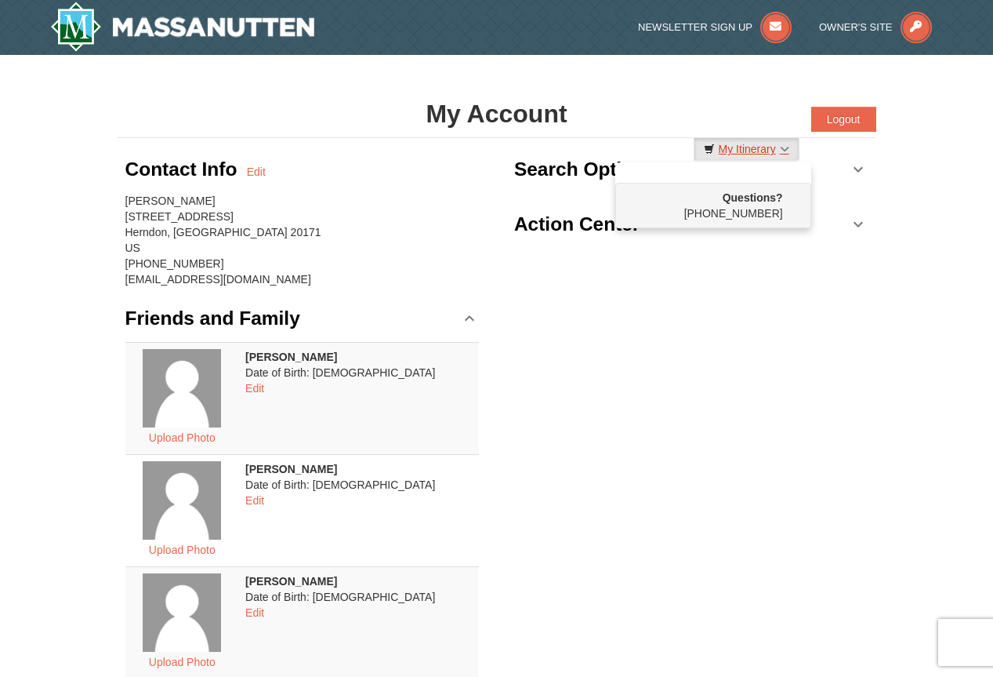
click at [771, 148] on link "My Itinerary" at bounding box center [747, 149] width 106 height 24
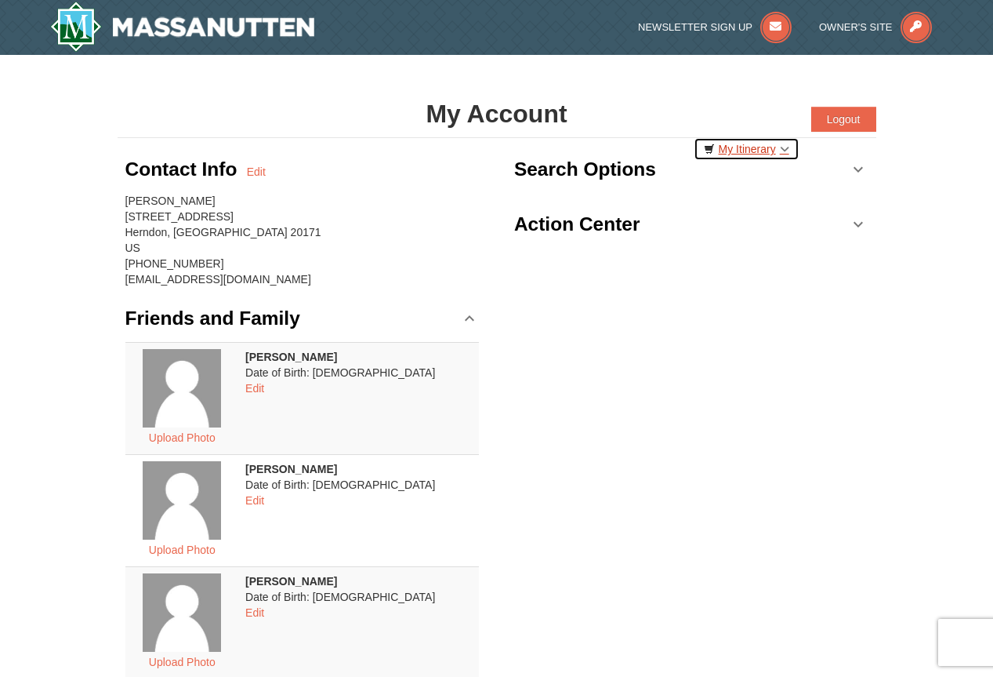
click at [771, 148] on link "My Itinerary" at bounding box center [747, 149] width 106 height 24
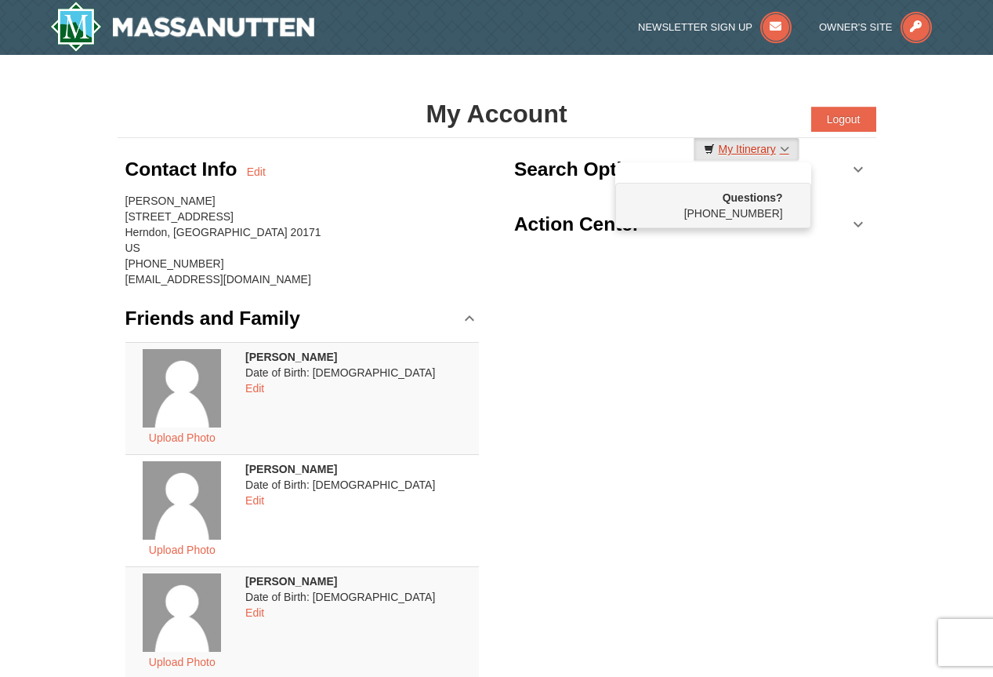
click at [710, 149] on icon at bounding box center [709, 148] width 11 height 11
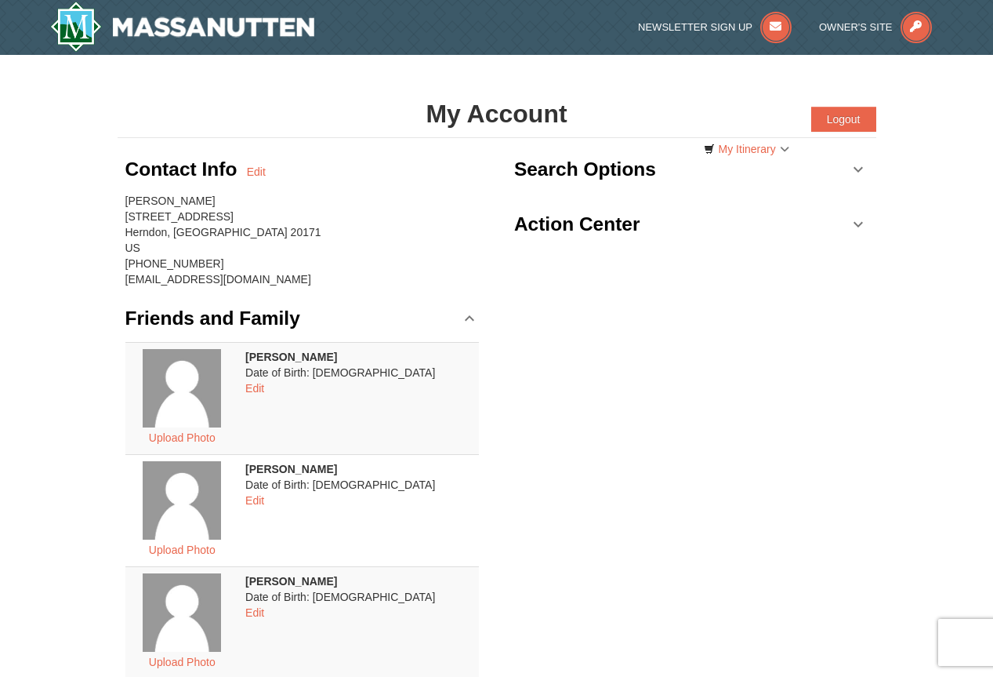
click at [648, 166] on h3 "Search Options" at bounding box center [585, 169] width 142 height 31
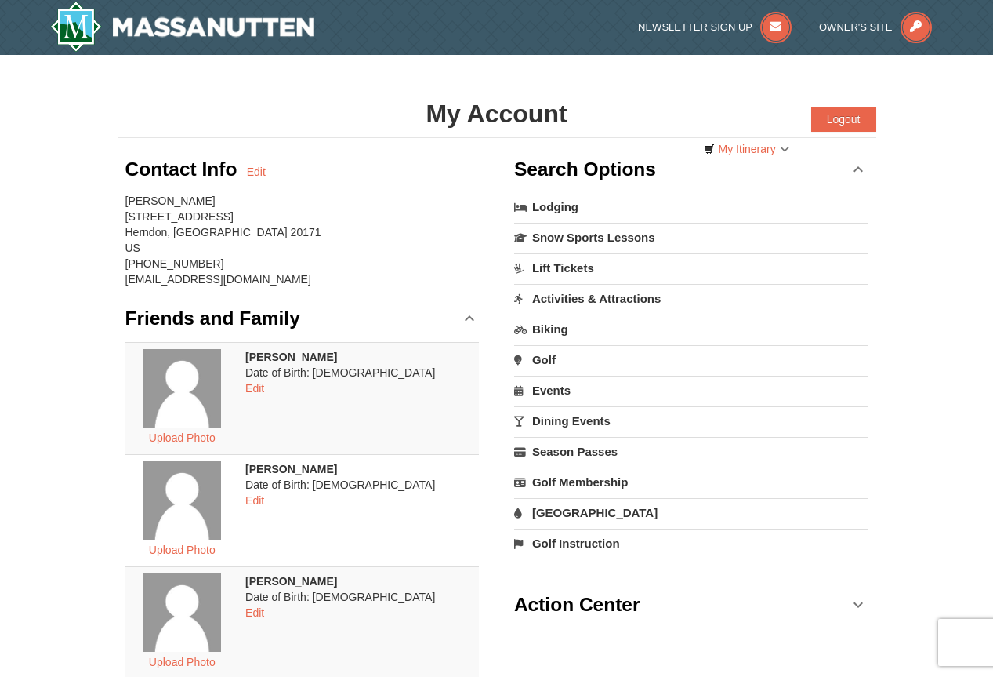
click at [648, 166] on h3 "Search Options" at bounding box center [585, 169] width 142 height 31
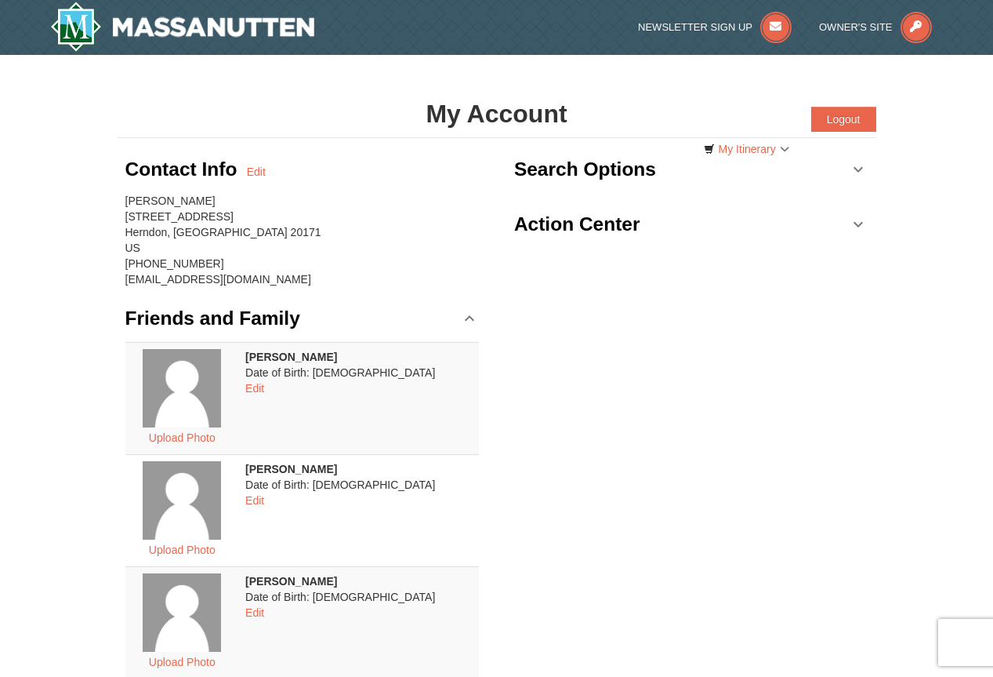
click at [603, 227] on h3 "Action Center" at bounding box center [577, 224] width 126 height 31
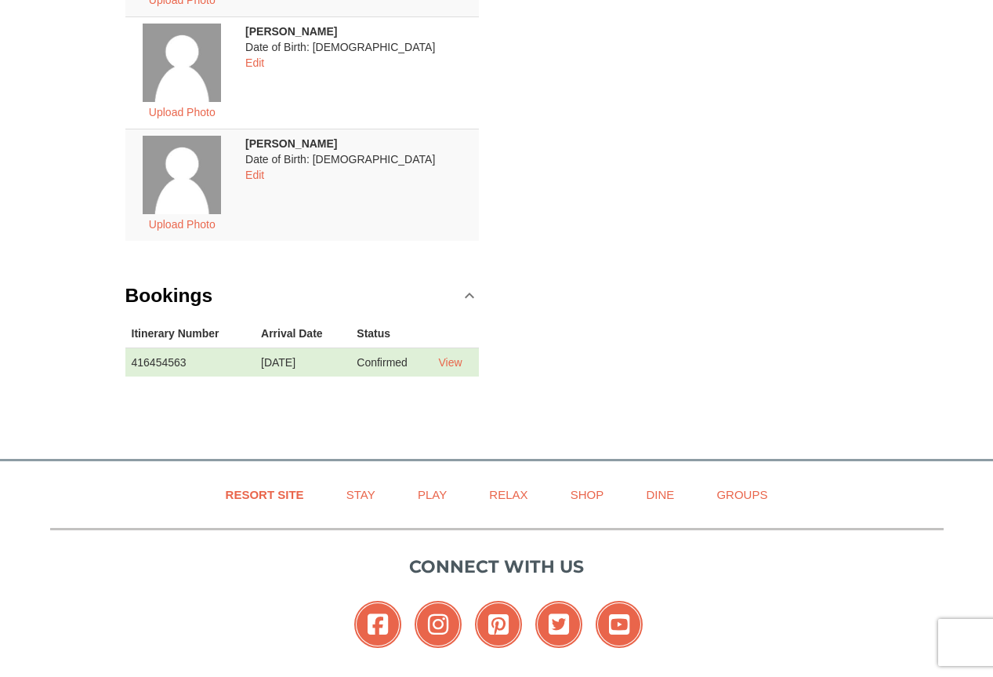
scroll to position [706, 0]
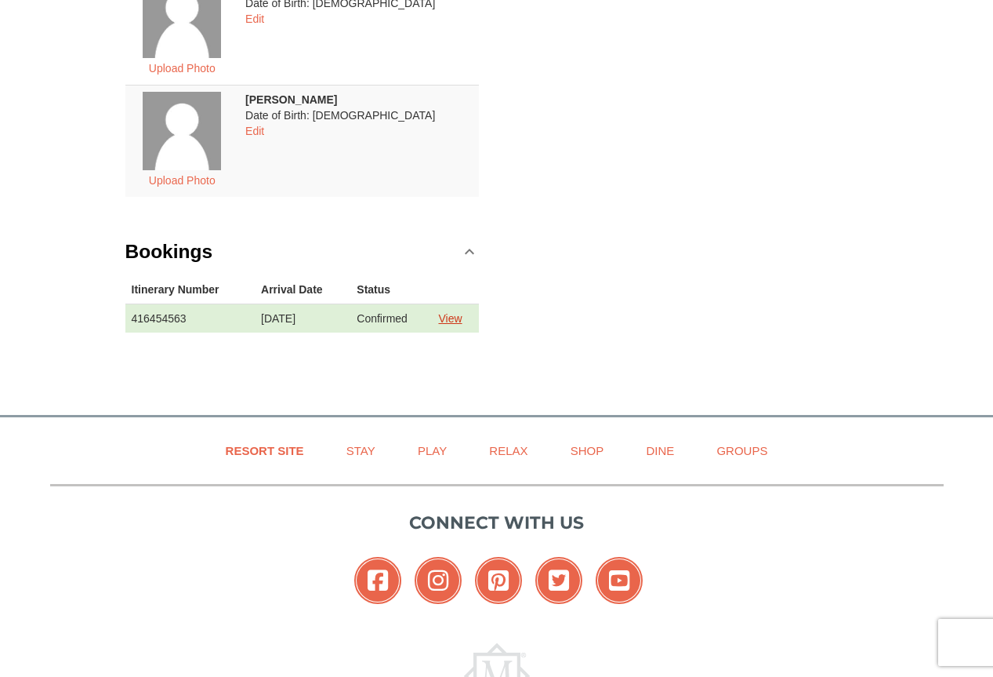
click at [462, 318] on link "View" at bounding box center [450, 318] width 24 height 13
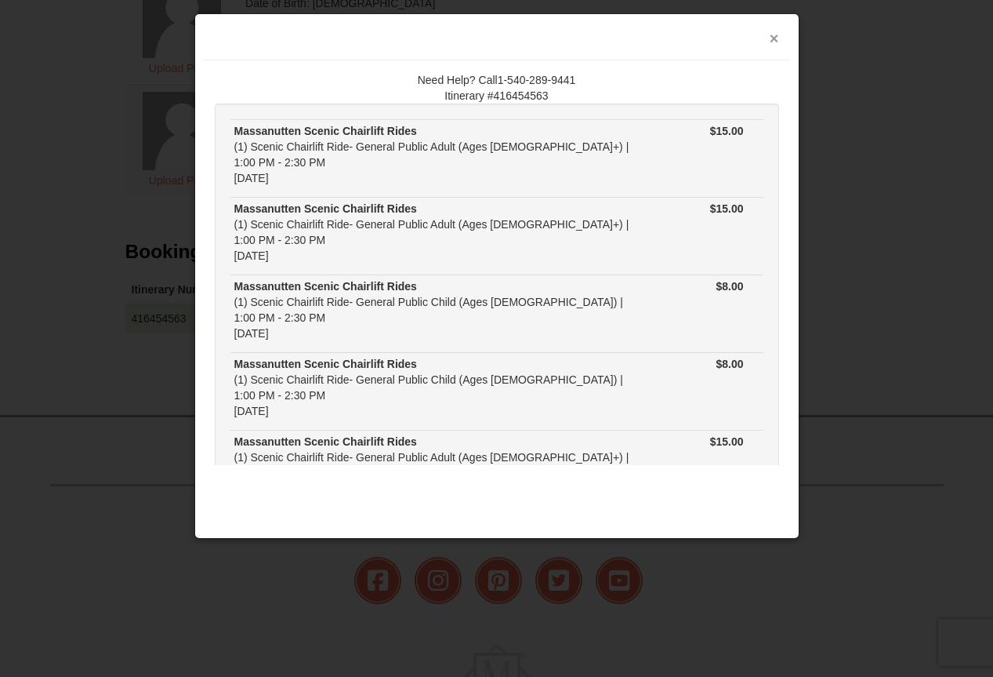
click at [775, 41] on button "×" at bounding box center [774, 39] width 9 height 16
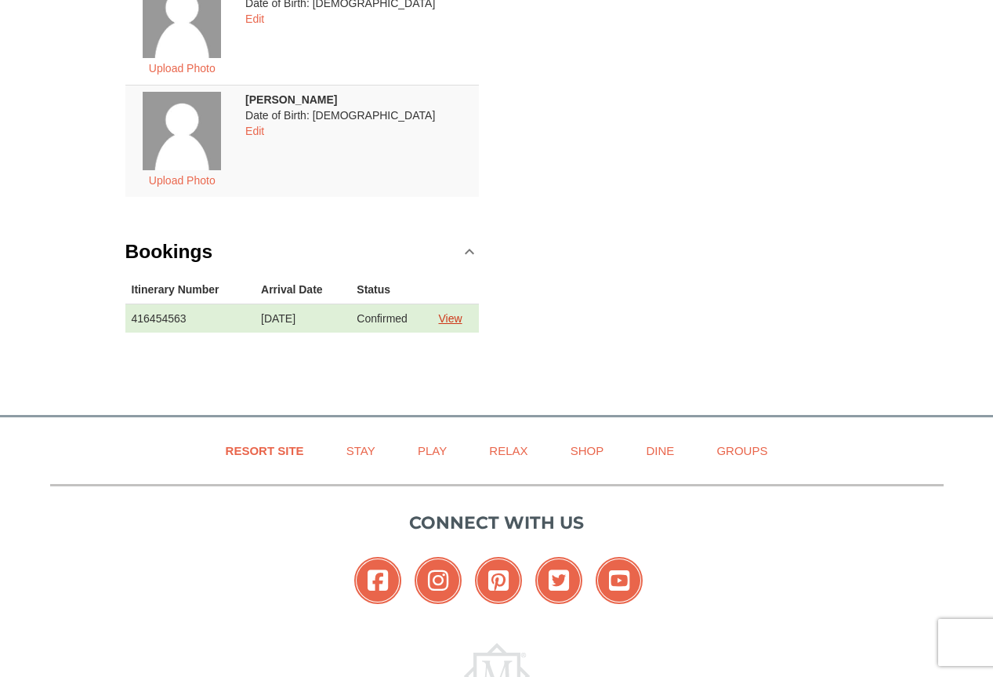
click at [455, 316] on link "View" at bounding box center [450, 318] width 24 height 13
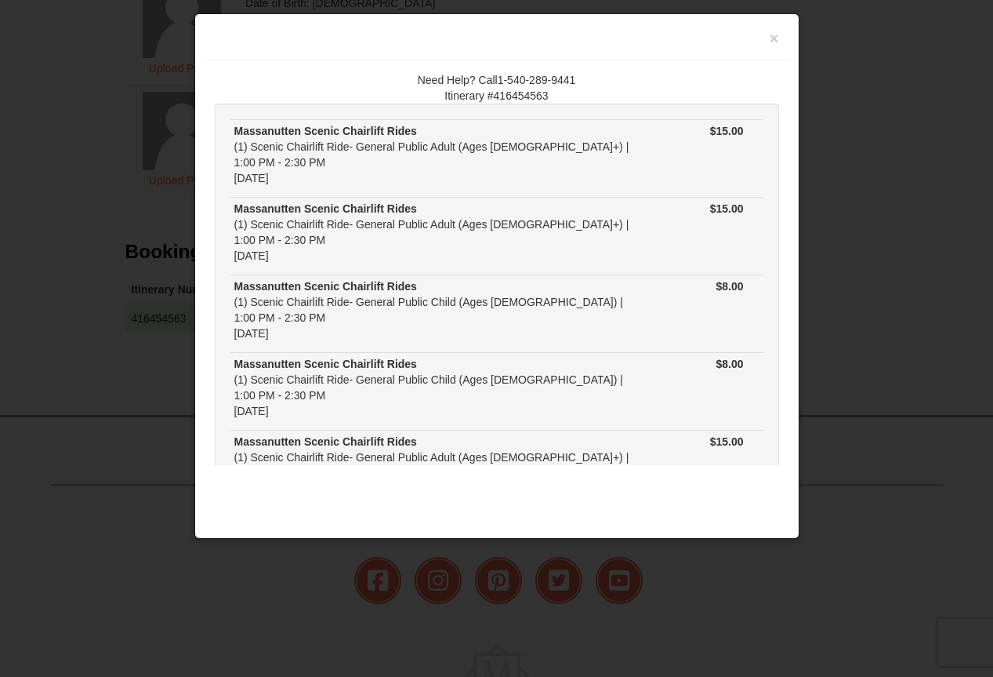
drag, startPoint x: 693, startPoint y: 504, endPoint x: 699, endPoint y: 483, distance: 21.9
click at [694, 504] on div "× Need Help? Call1-540-289-9441 Itinerary #416454563 Massanutten Scenic Chairli…" at bounding box center [496, 275] width 605 height 524
drag, startPoint x: 713, startPoint y: 22, endPoint x: 711, endPoint y: 34, distance: 11.9
